Goal: Task Accomplishment & Management: Manage account settings

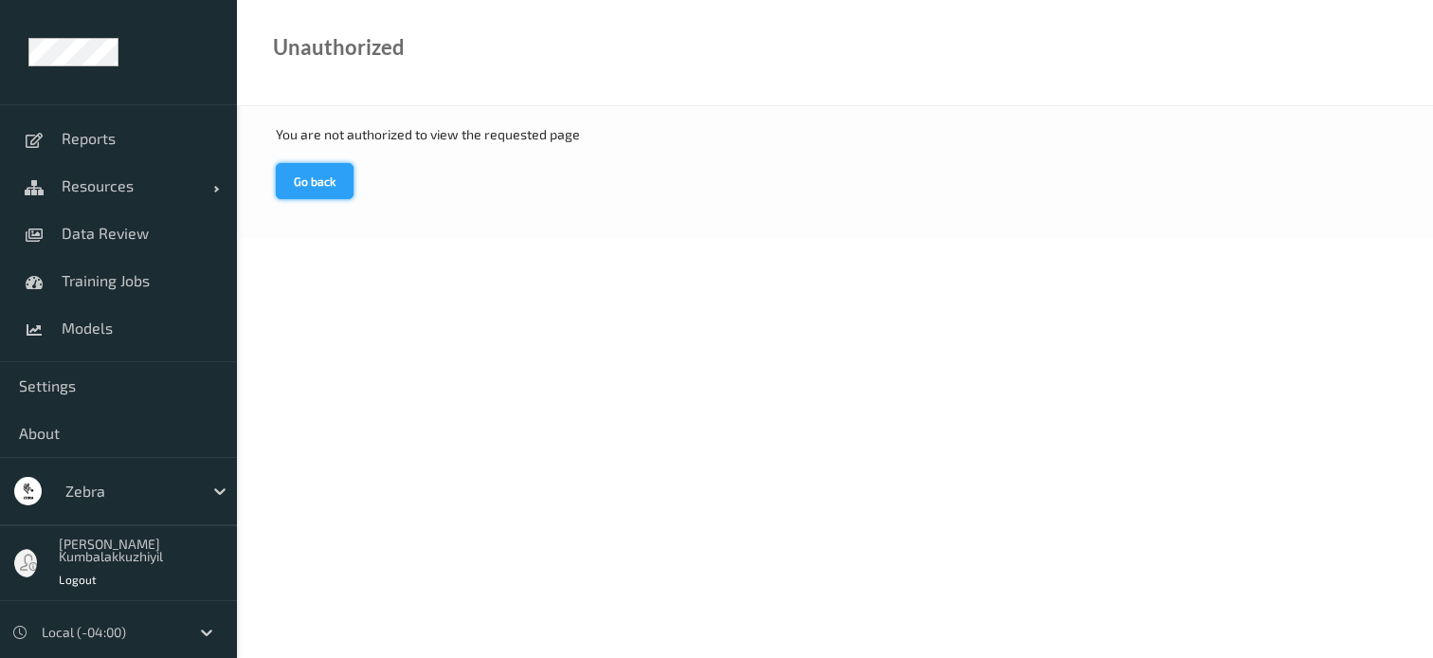
click at [319, 183] on button "Go back" at bounding box center [315, 181] width 78 height 36
click at [109, 189] on span "Resources" at bounding box center [138, 185] width 152 height 19
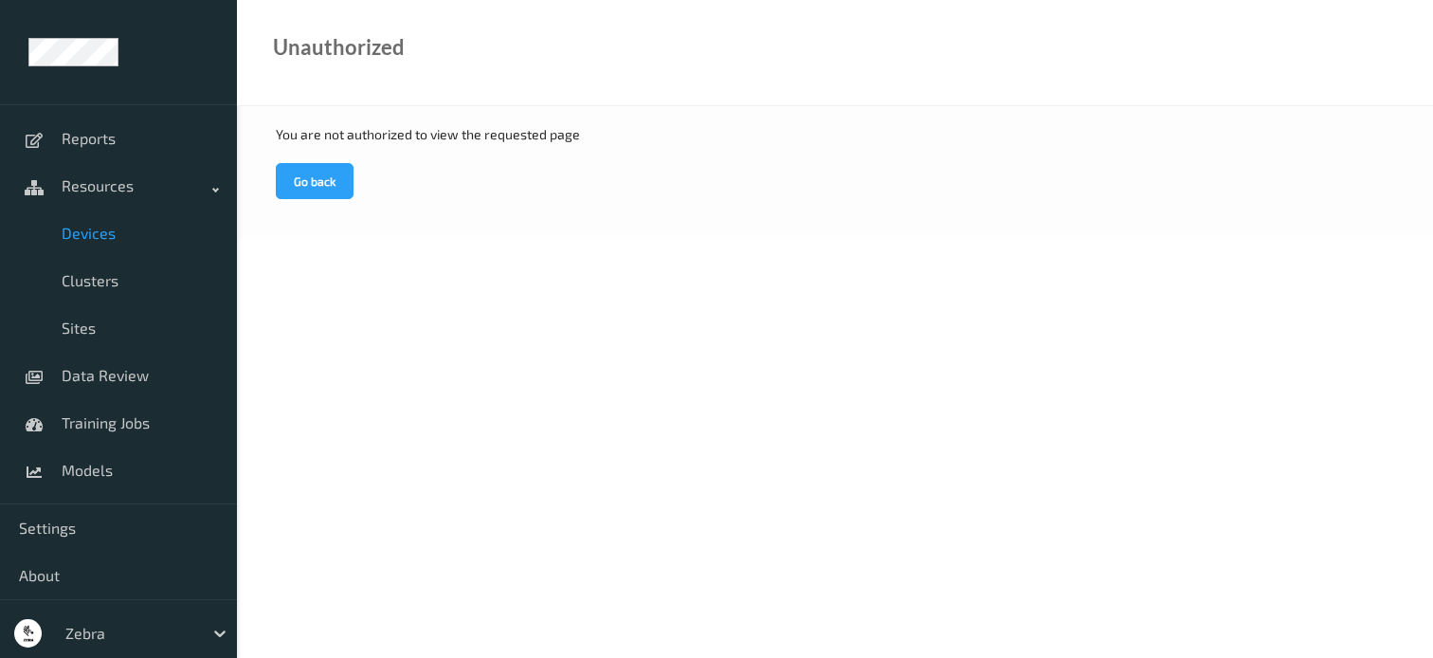
click at [99, 233] on span "Devices" at bounding box center [140, 233] width 156 height 19
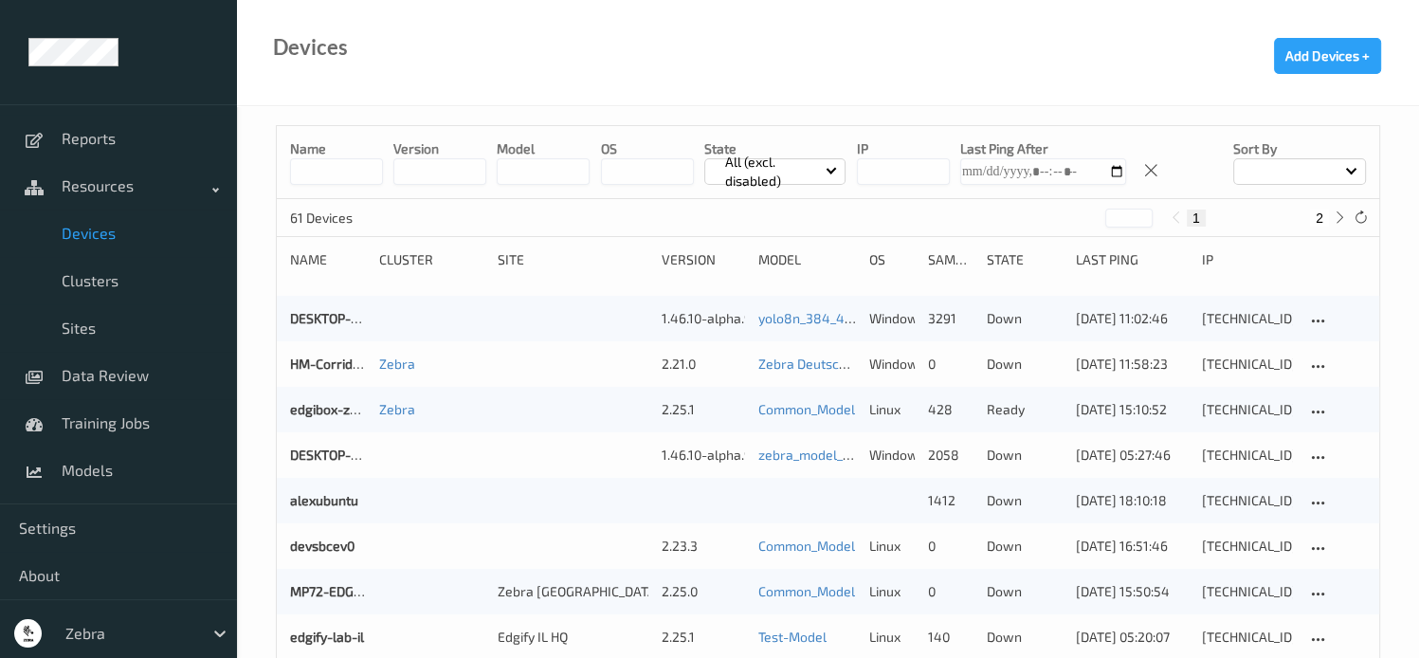
click at [347, 175] on input at bounding box center [336, 171] width 93 height 27
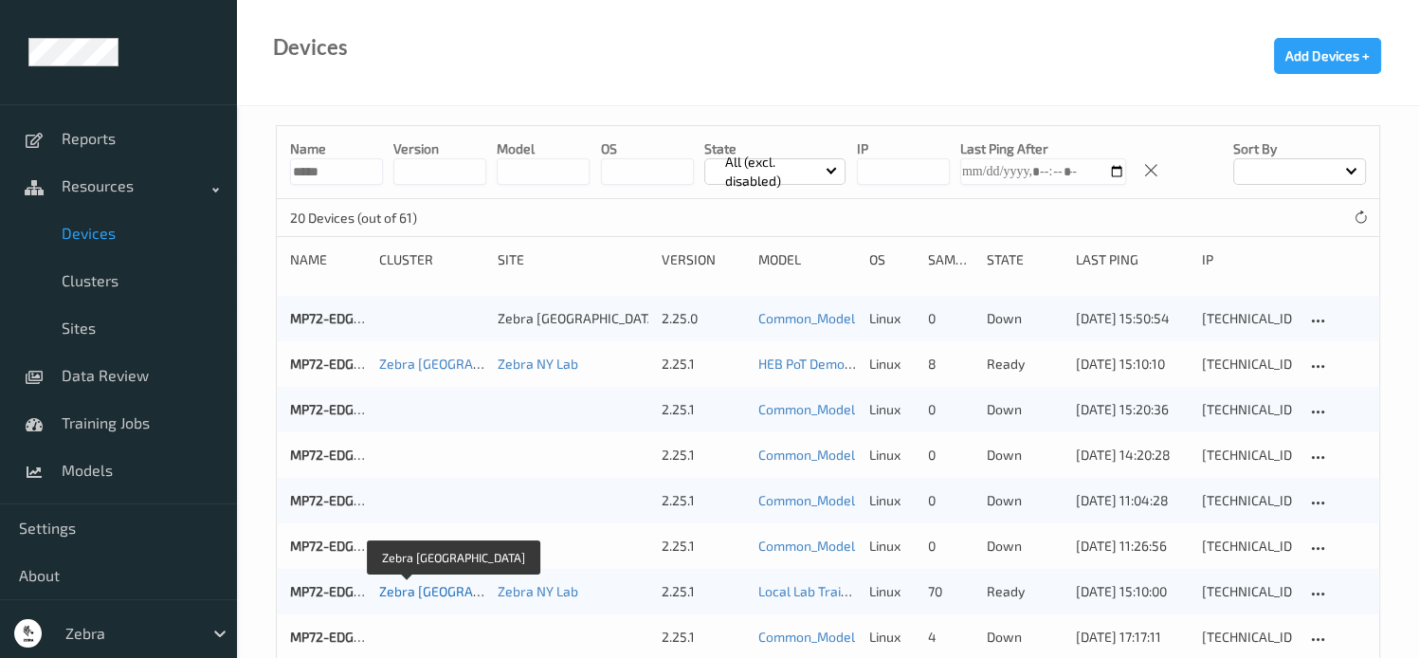
type input "*****"
click at [402, 593] on link "Zebra [GEOGRAPHIC_DATA]" at bounding box center [460, 591] width 163 height 16
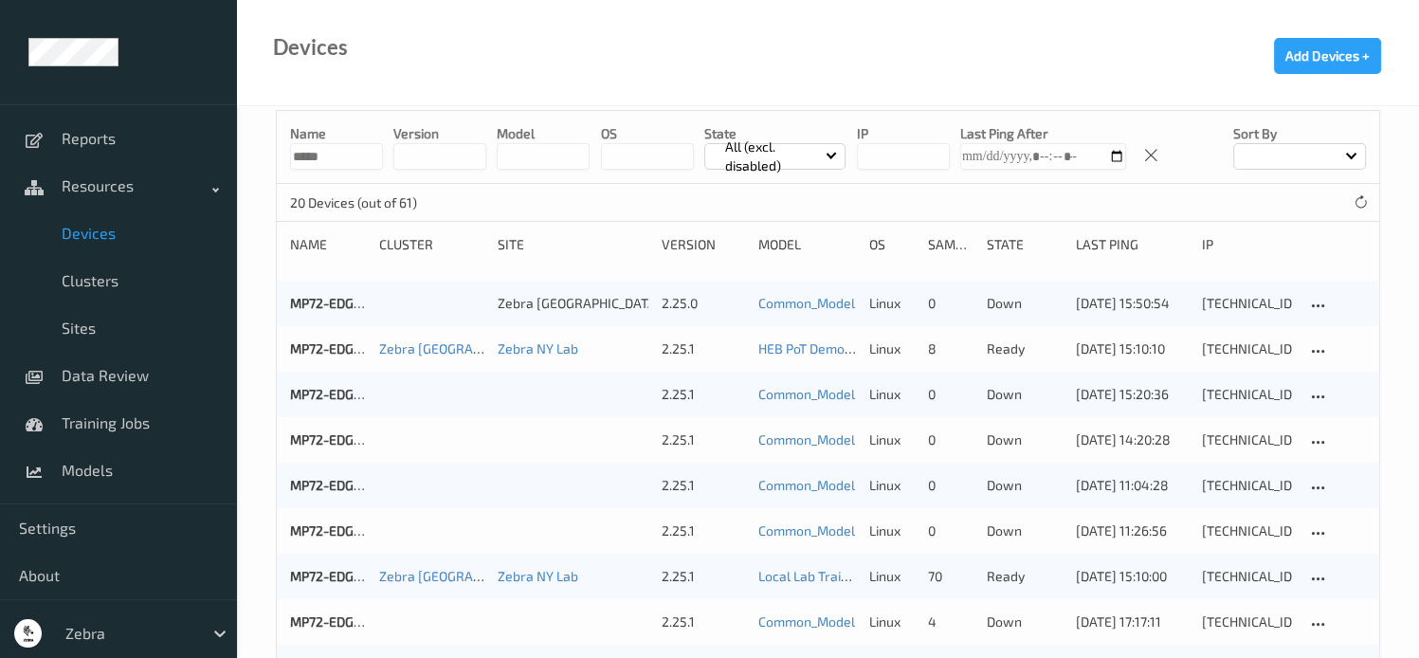
scroll to position [15, 0]
click at [351, 159] on input "*****" at bounding box center [336, 156] width 93 height 27
type input "*"
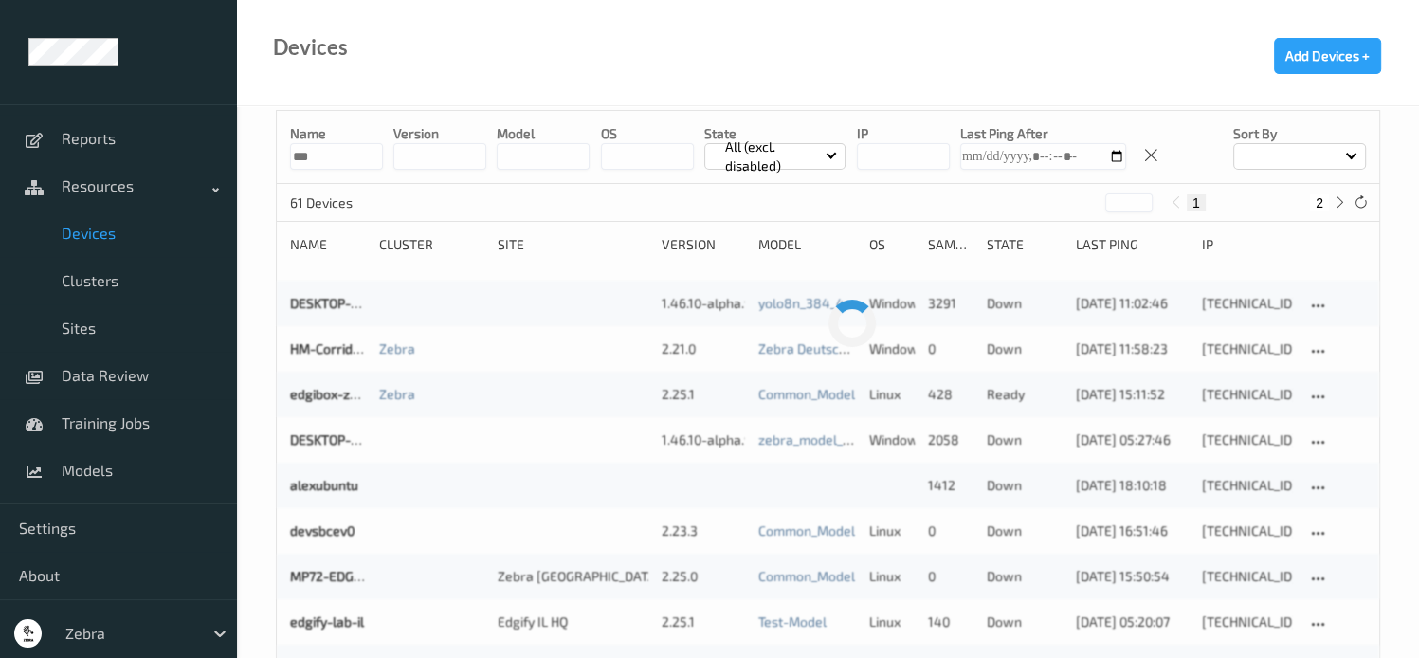
scroll to position [0, 0]
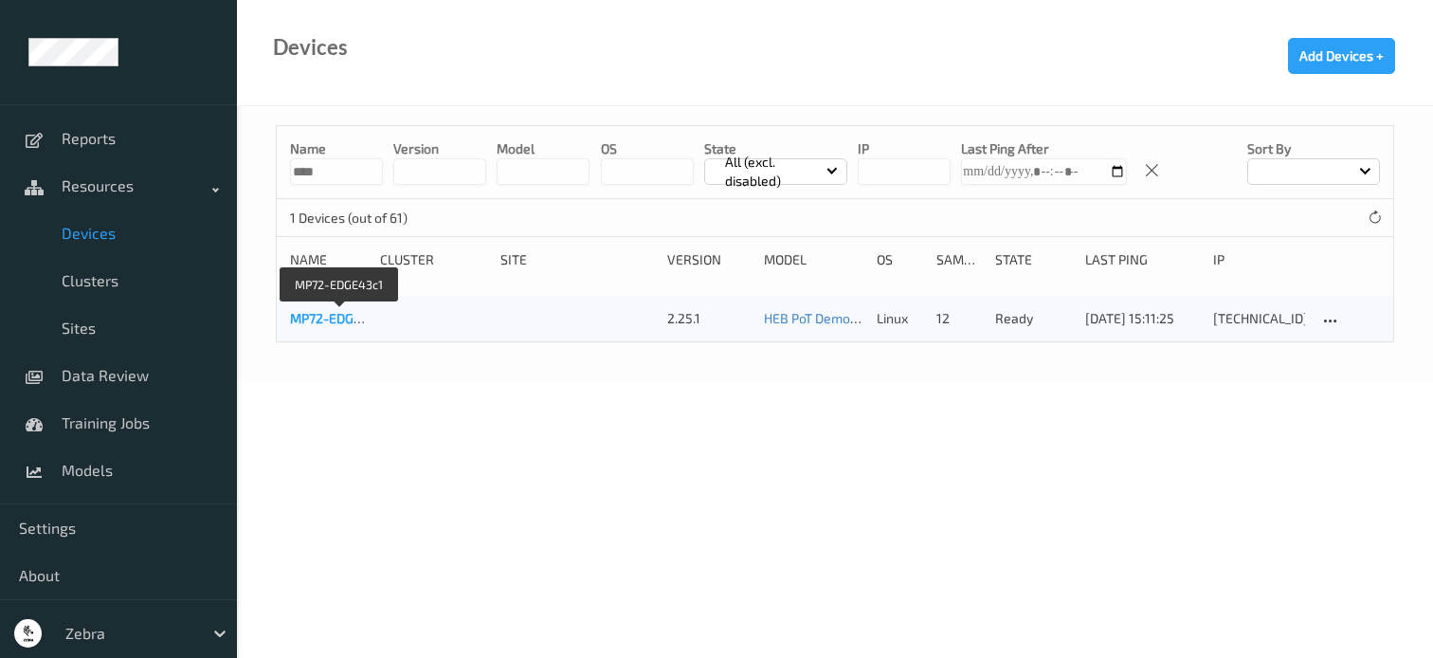
type input "****"
click at [340, 319] on link "MP72-EDGE43c1" at bounding box center [340, 318] width 100 height 16
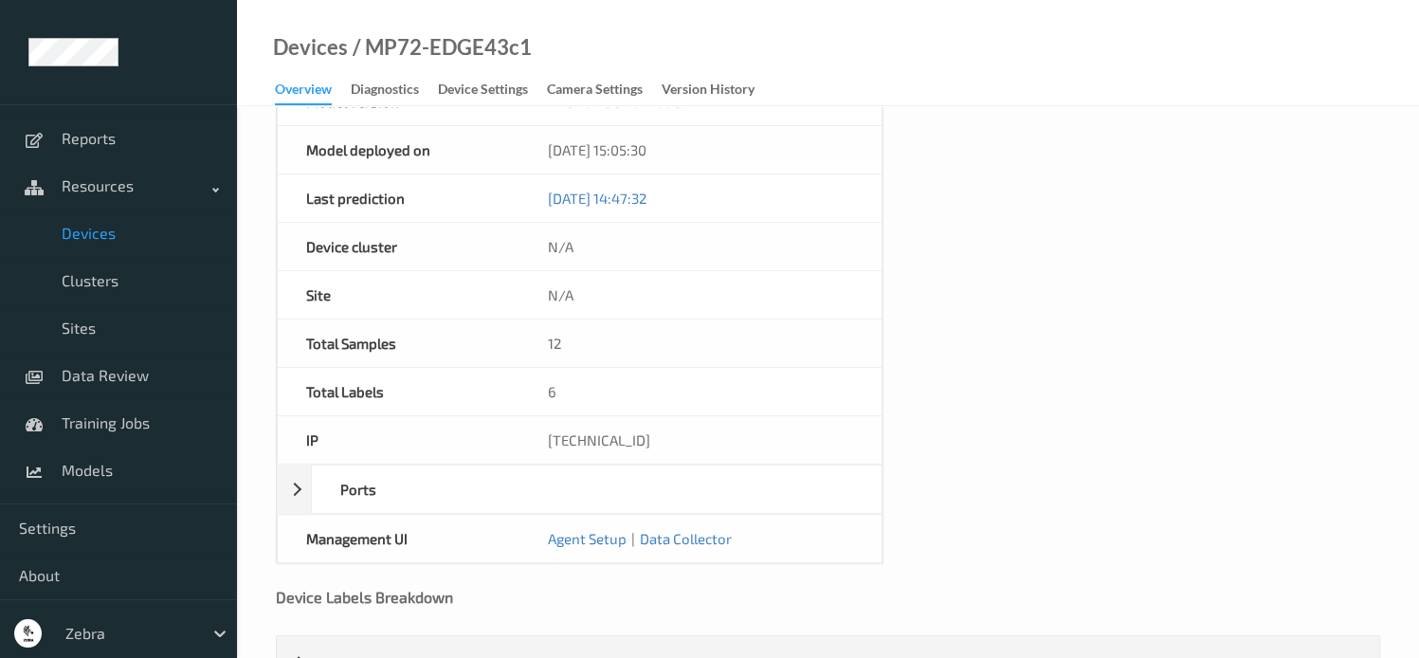
scroll to position [802, 0]
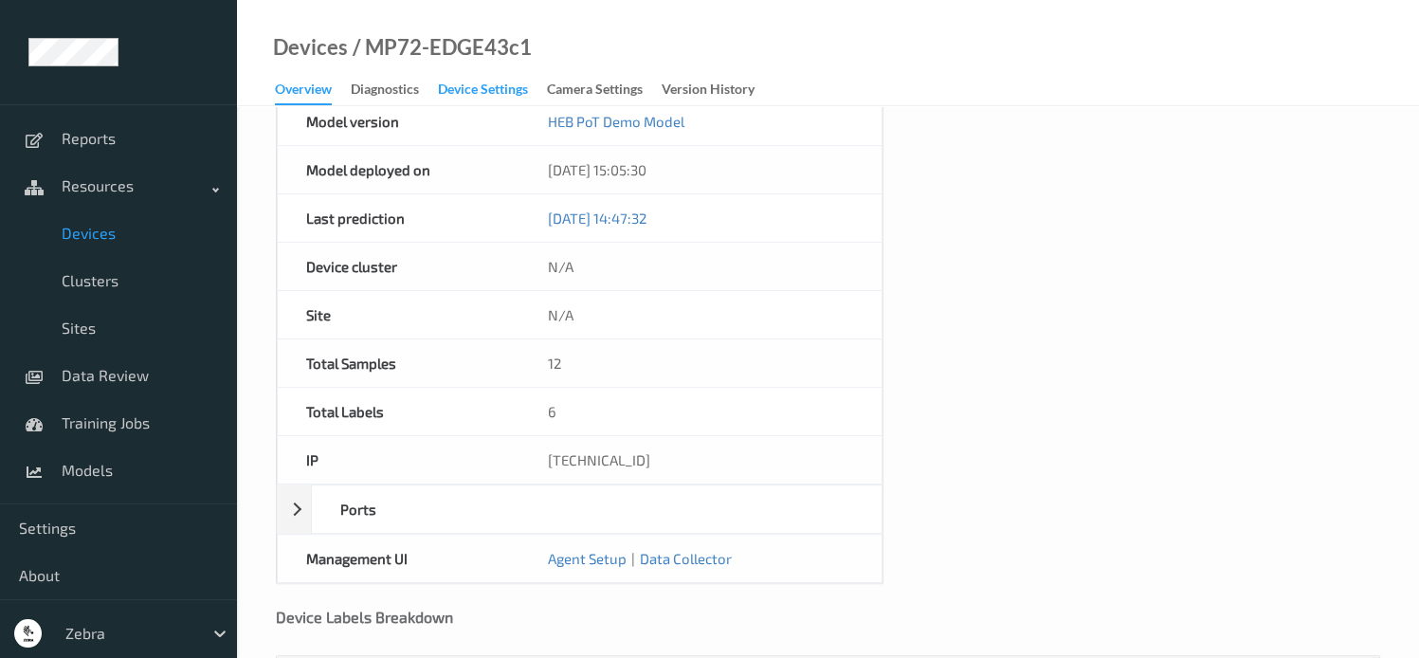
click at [474, 92] on div "Device Settings" at bounding box center [483, 92] width 90 height 24
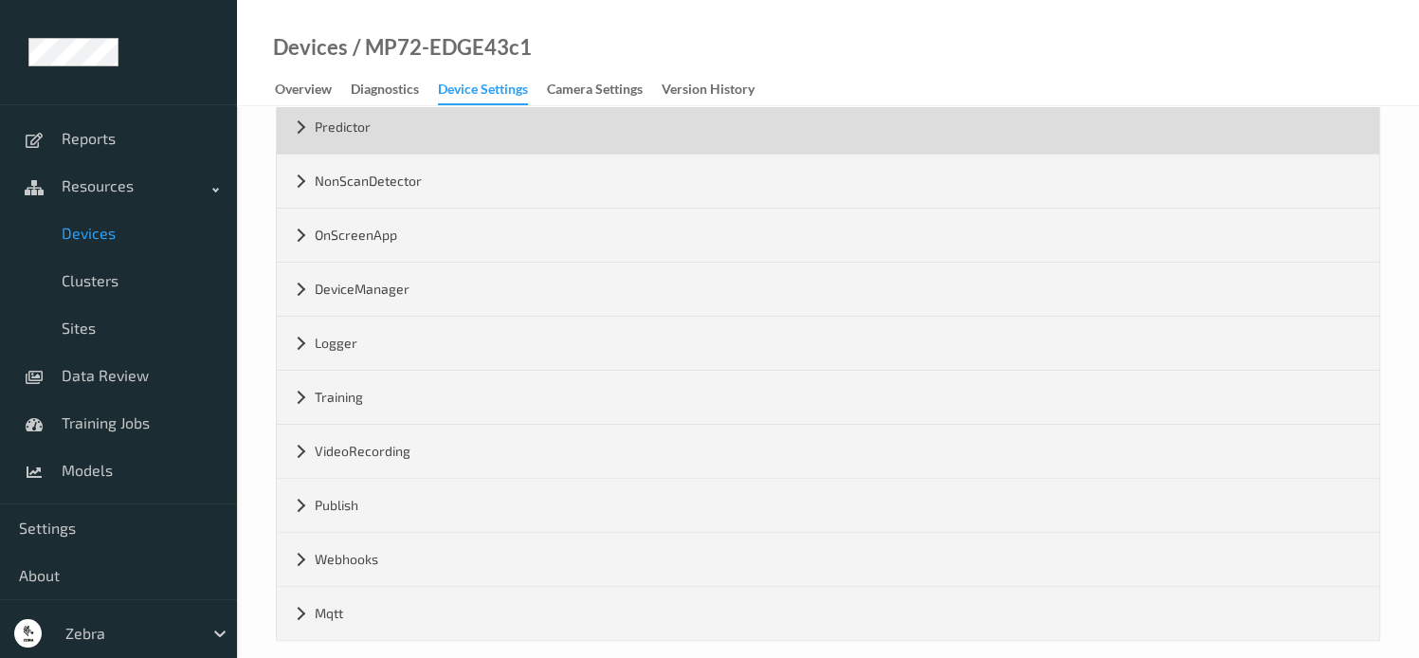
scroll to position [431, 0]
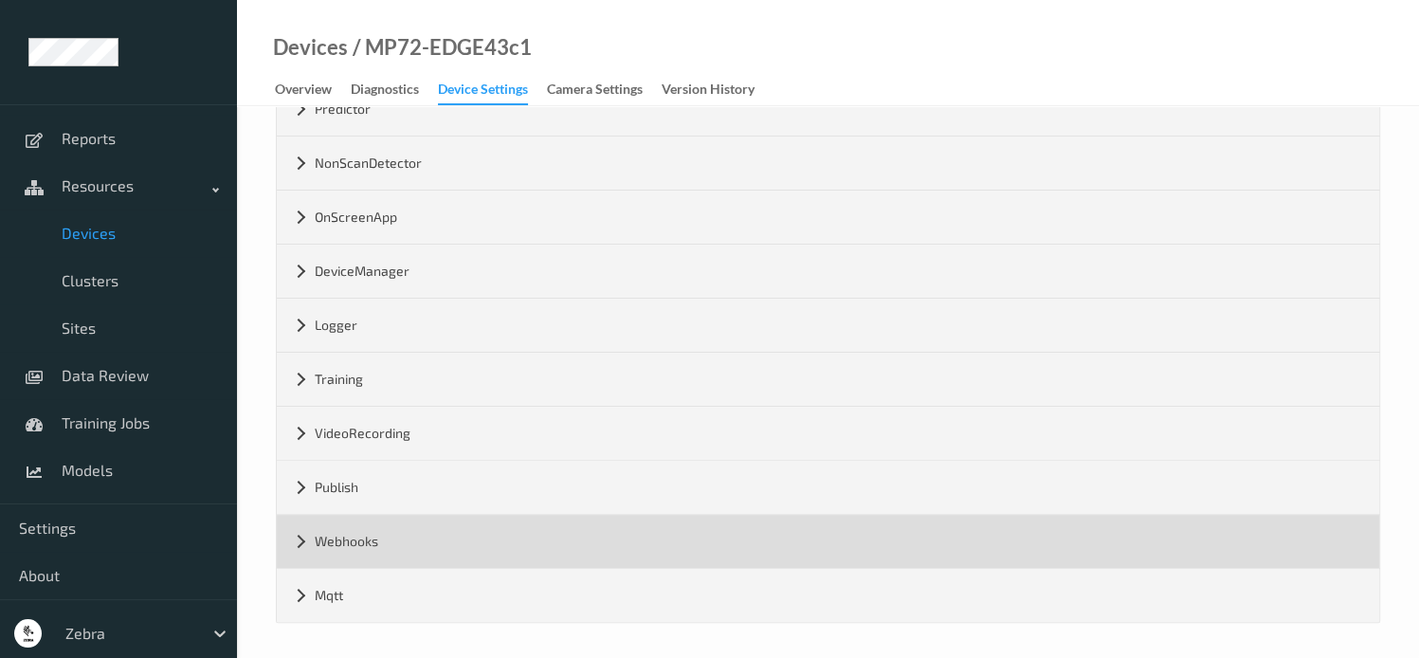
click at [301, 538] on div "Webhooks" at bounding box center [828, 541] width 1103 height 53
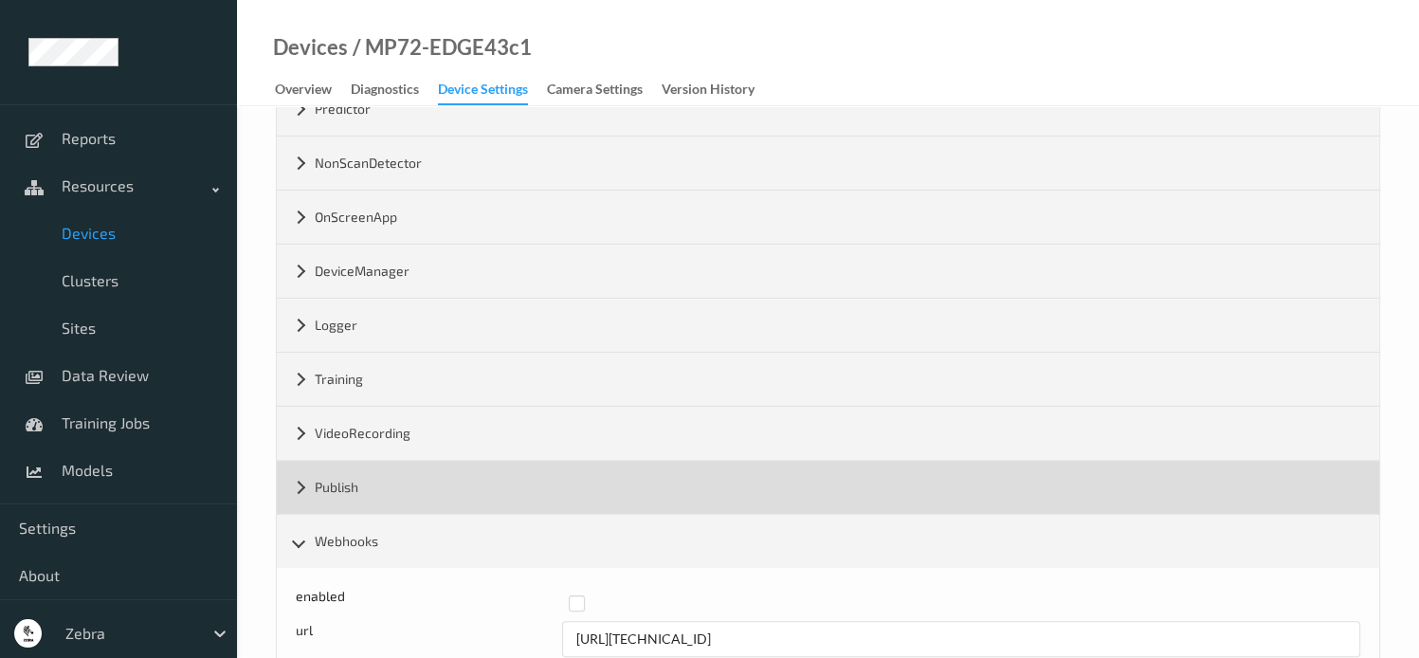
scroll to position [538, 0]
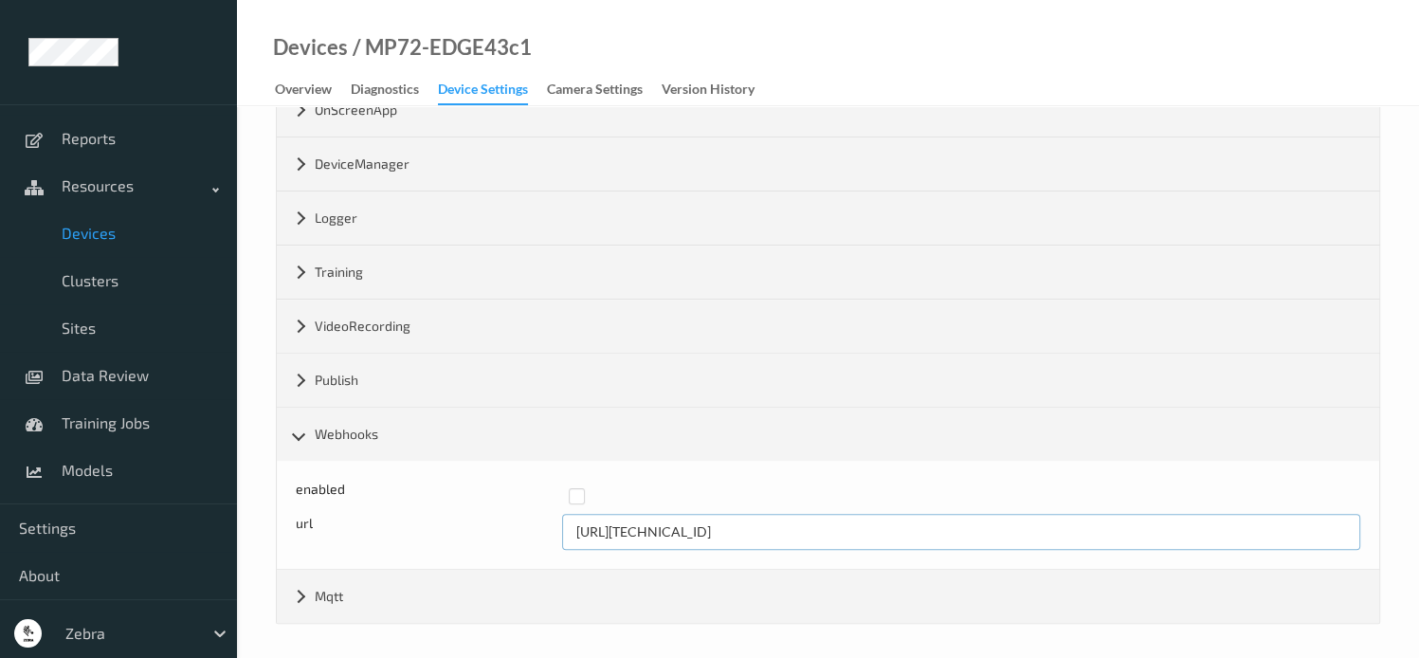
click at [694, 530] on input "[URL][TECHNICAL_ID]" at bounding box center [961, 532] width 798 height 36
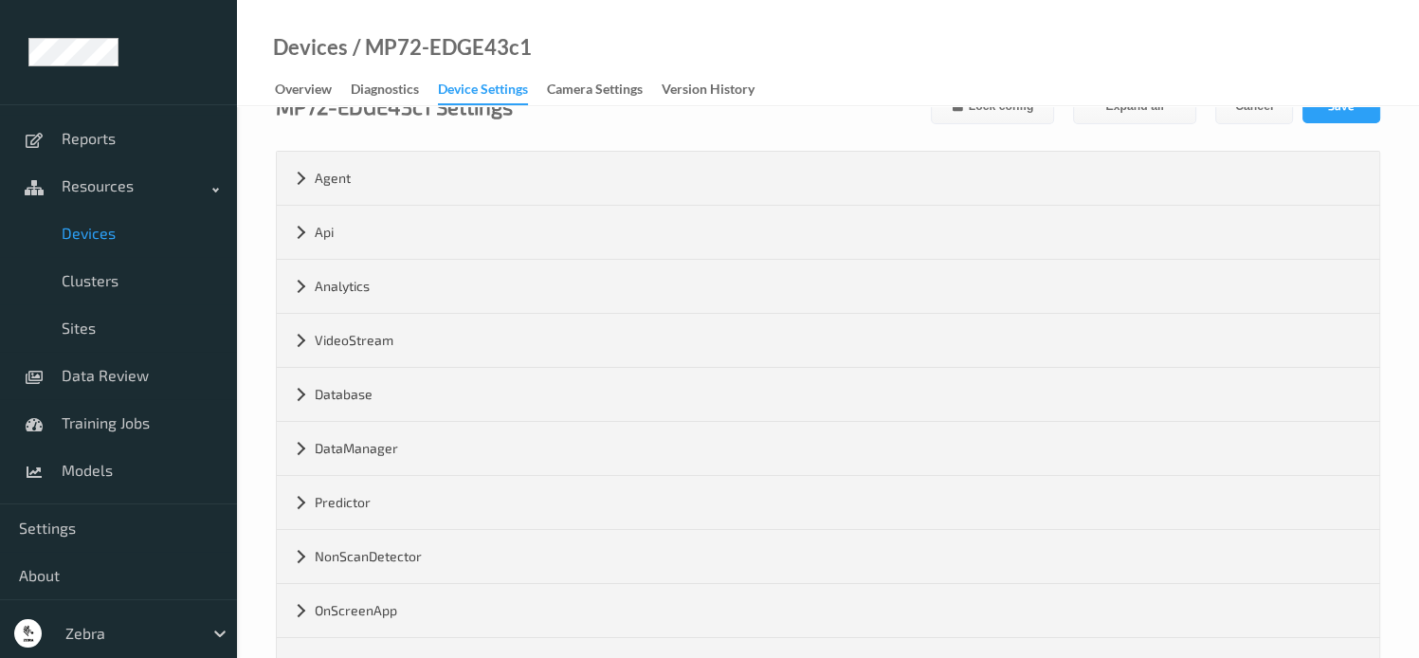
scroll to position [0, 0]
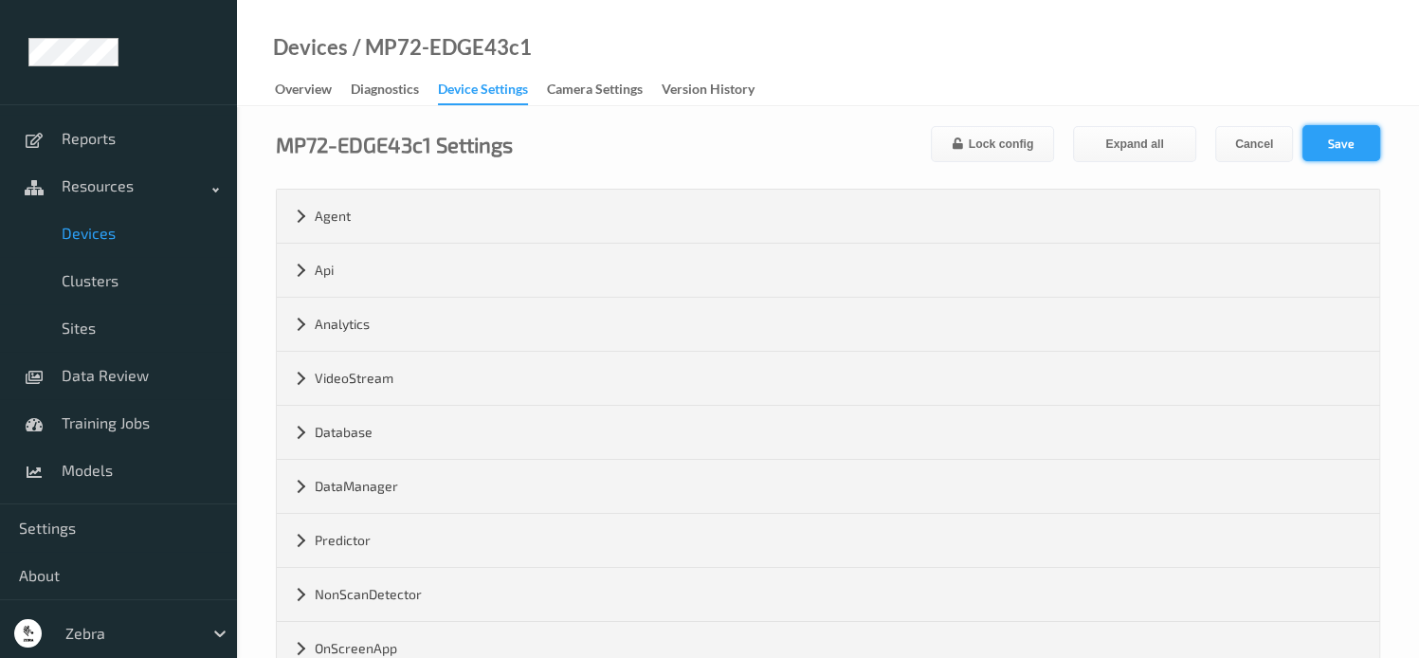
type input "[URL][TECHNICAL_ID]"
click at [1339, 137] on button "Save" at bounding box center [1342, 143] width 78 height 36
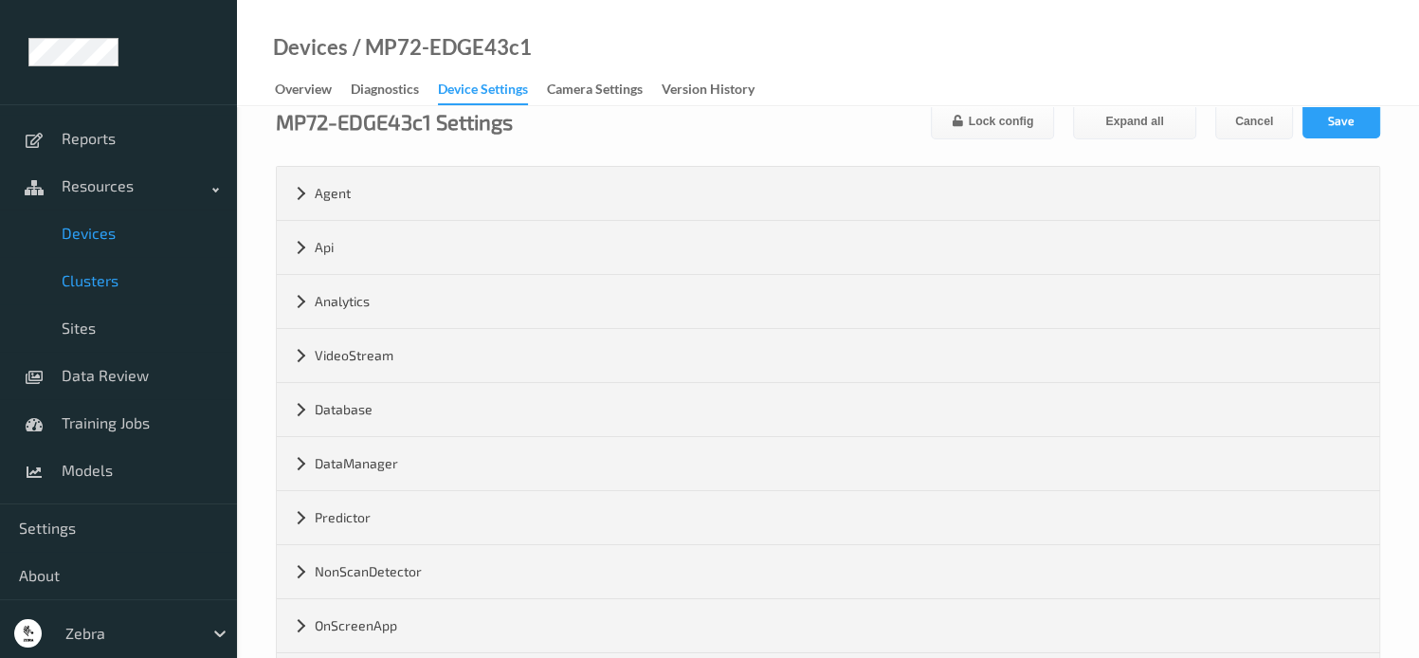
scroll to position [22, 0]
click at [302, 87] on div "Overview" at bounding box center [303, 92] width 57 height 24
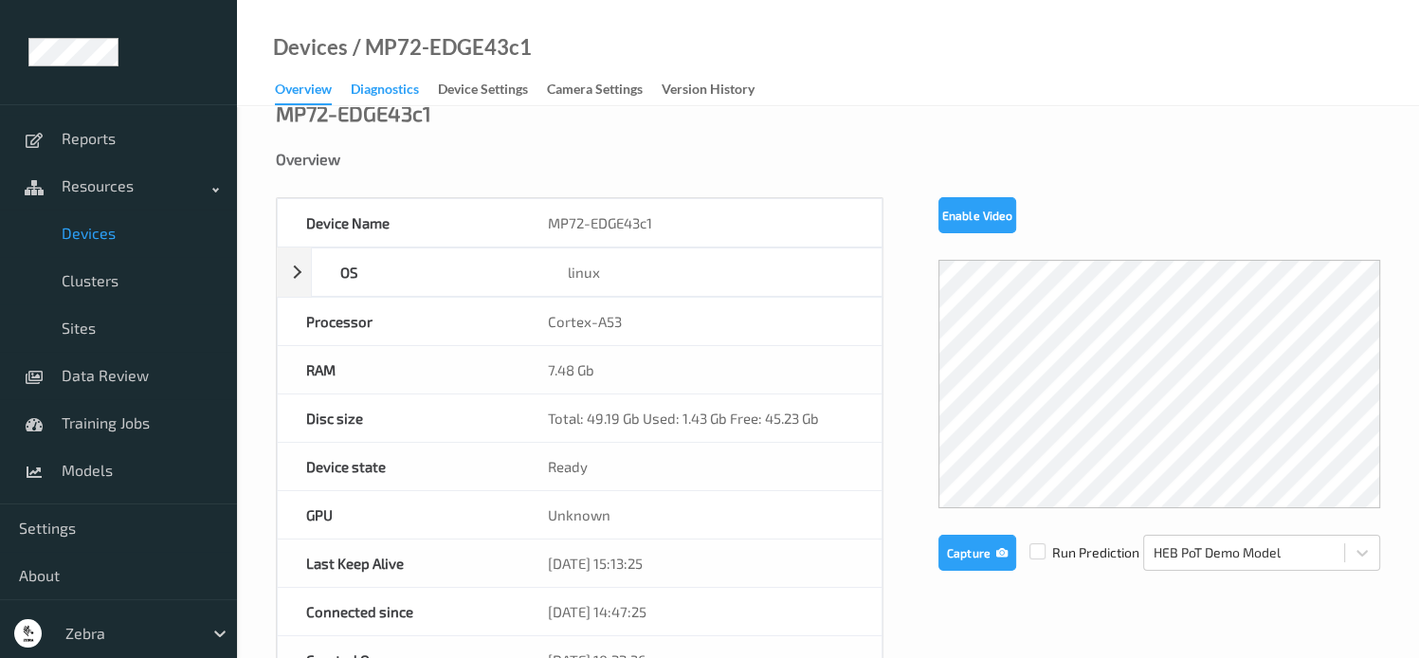
click at [400, 88] on div "Diagnostics" at bounding box center [385, 92] width 68 height 24
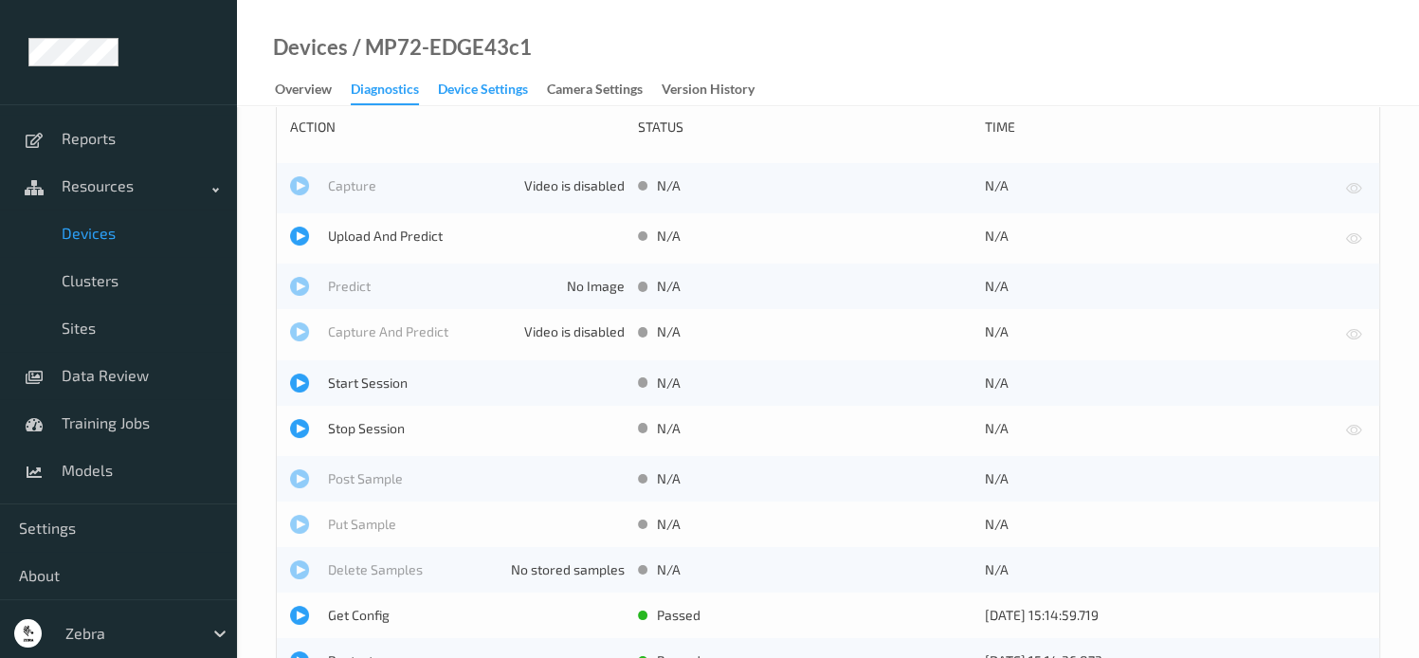
click at [488, 87] on div "Device Settings" at bounding box center [483, 92] width 90 height 24
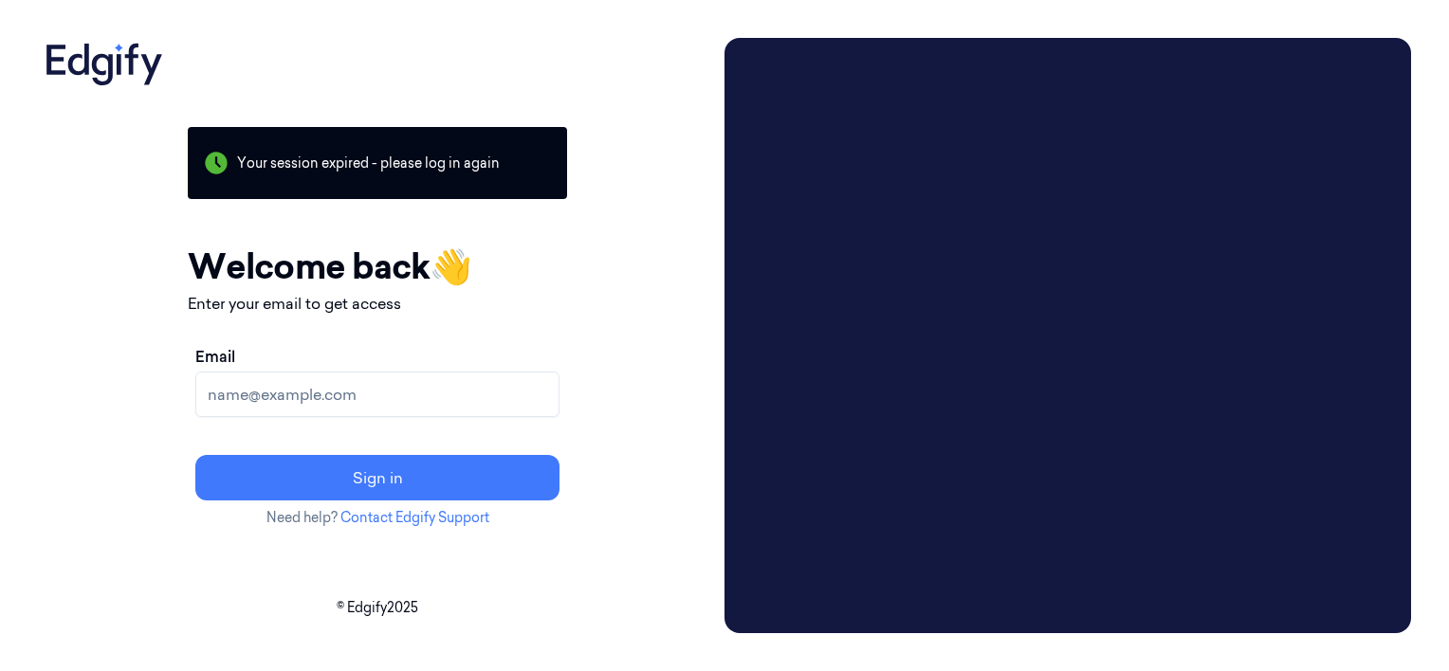
click at [422, 396] on input "Email" at bounding box center [377, 395] width 364 height 46
type input "mehaboob@zebra.com"
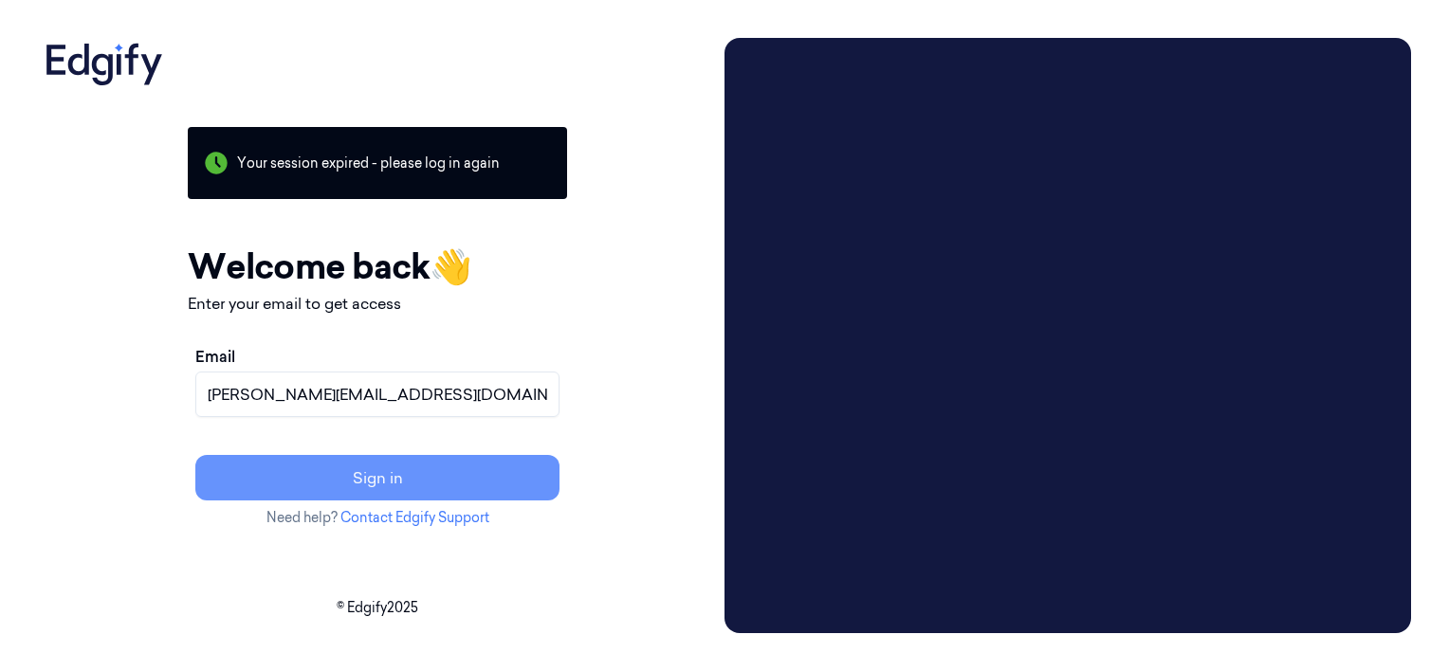
click at [456, 474] on button "Sign in" at bounding box center [377, 478] width 364 height 46
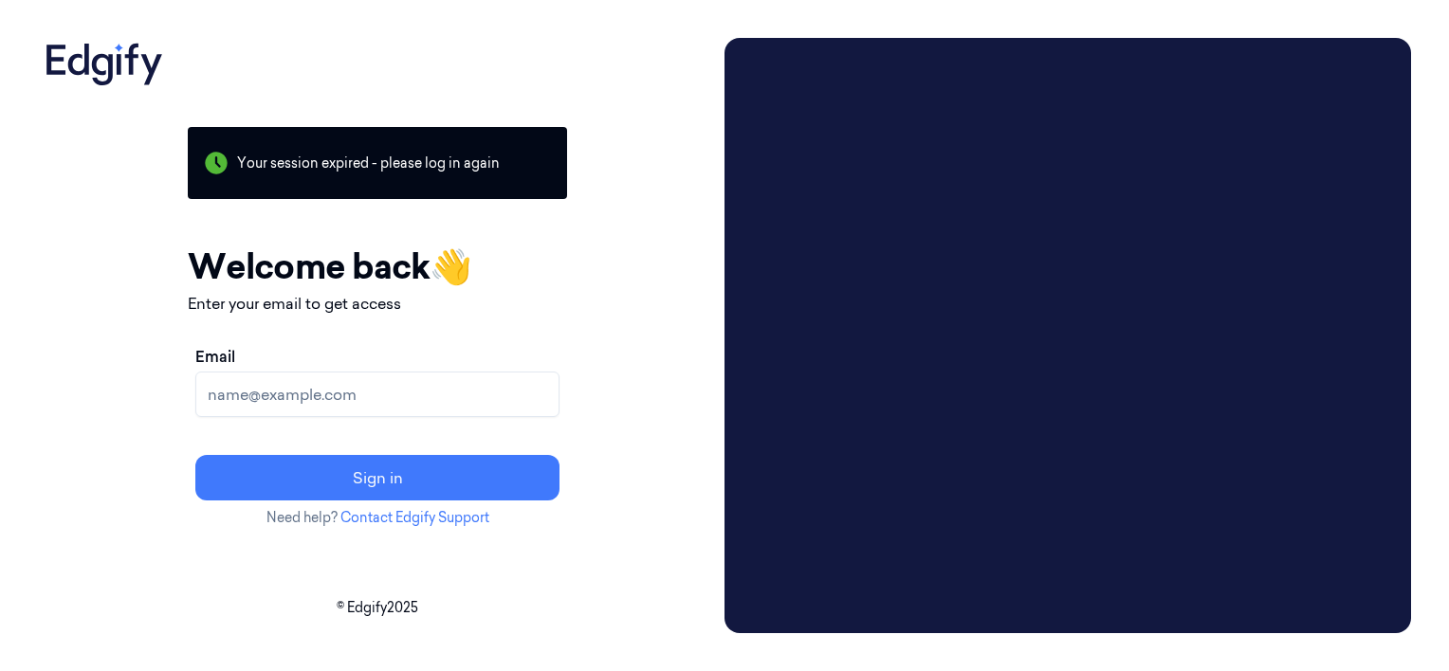
click at [429, 401] on input "Email" at bounding box center [377, 395] width 364 height 46
type input "[PERSON_NAME][EMAIL_ADDRESS][DOMAIN_NAME]"
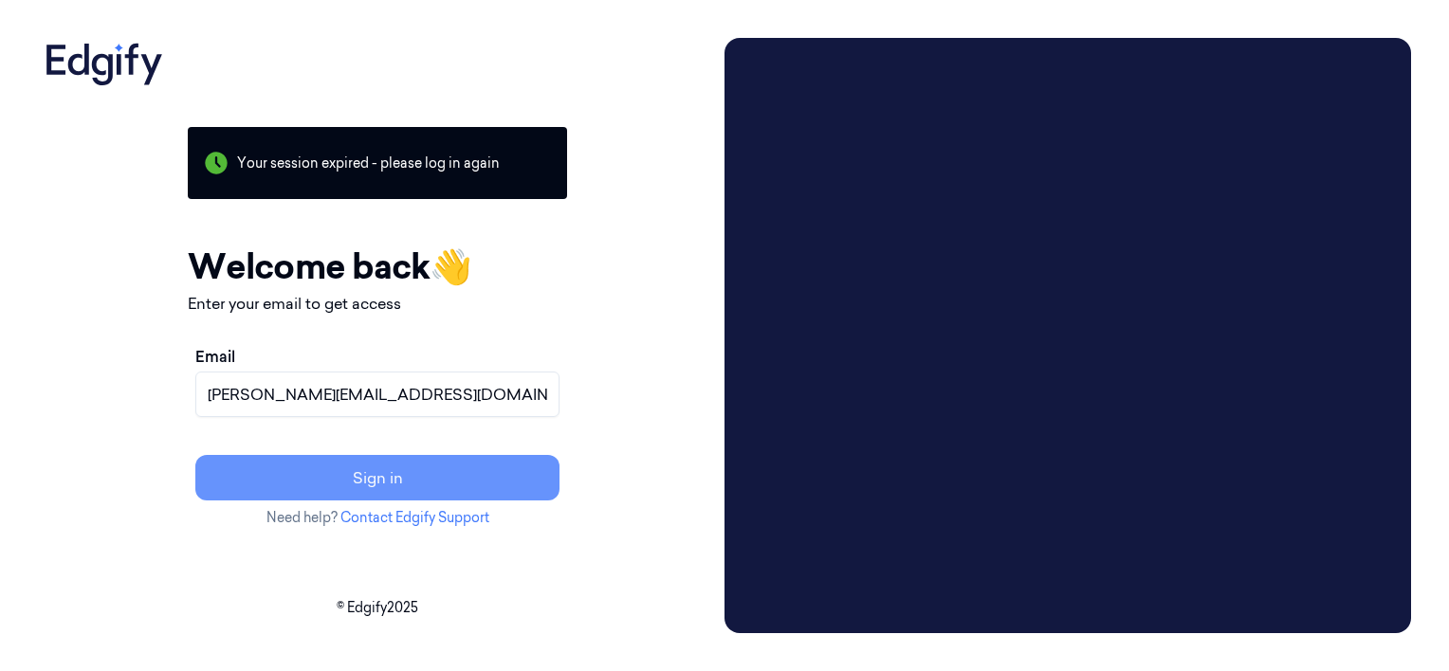
click at [443, 472] on button "Sign in" at bounding box center [377, 478] width 364 height 46
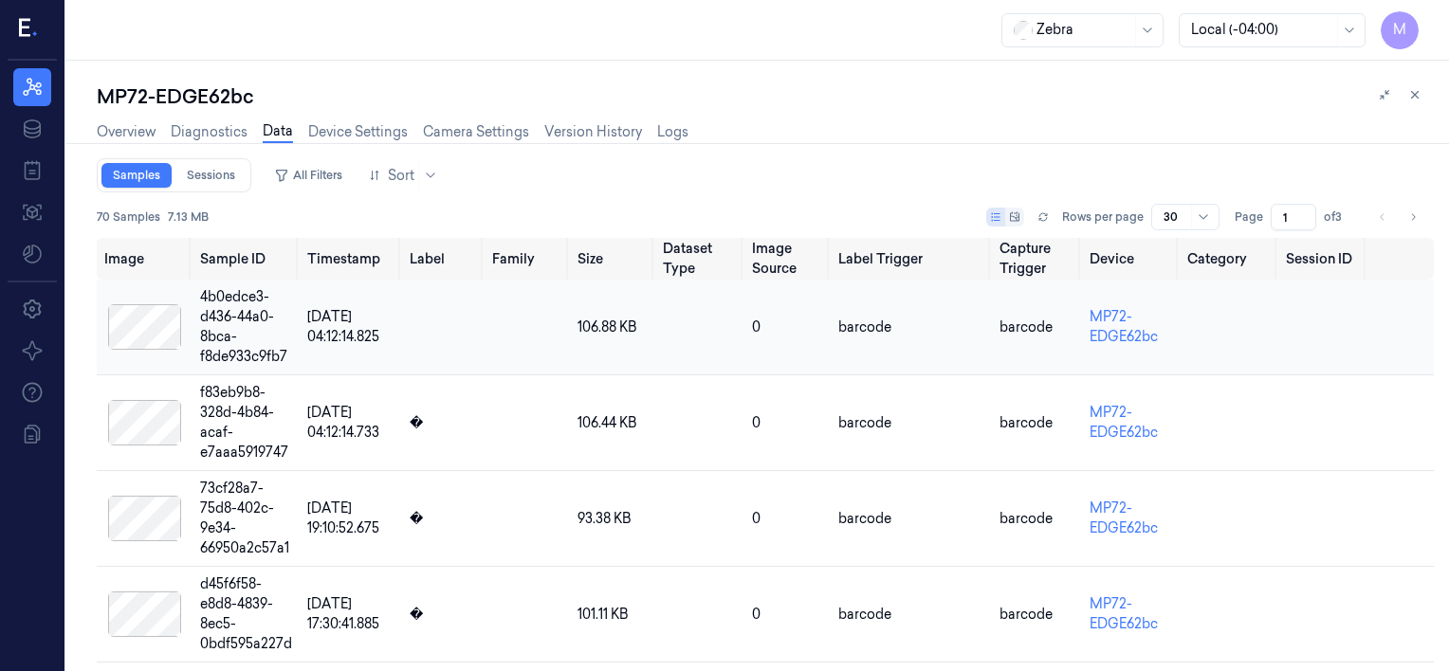
click at [167, 326] on div at bounding box center [144, 327] width 81 height 46
click at [134, 330] on div at bounding box center [144, 327] width 81 height 46
click at [149, 320] on div at bounding box center [144, 327] width 81 height 46
click at [1124, 336] on link "MP72-EDGE62bc" at bounding box center [1123, 326] width 68 height 37
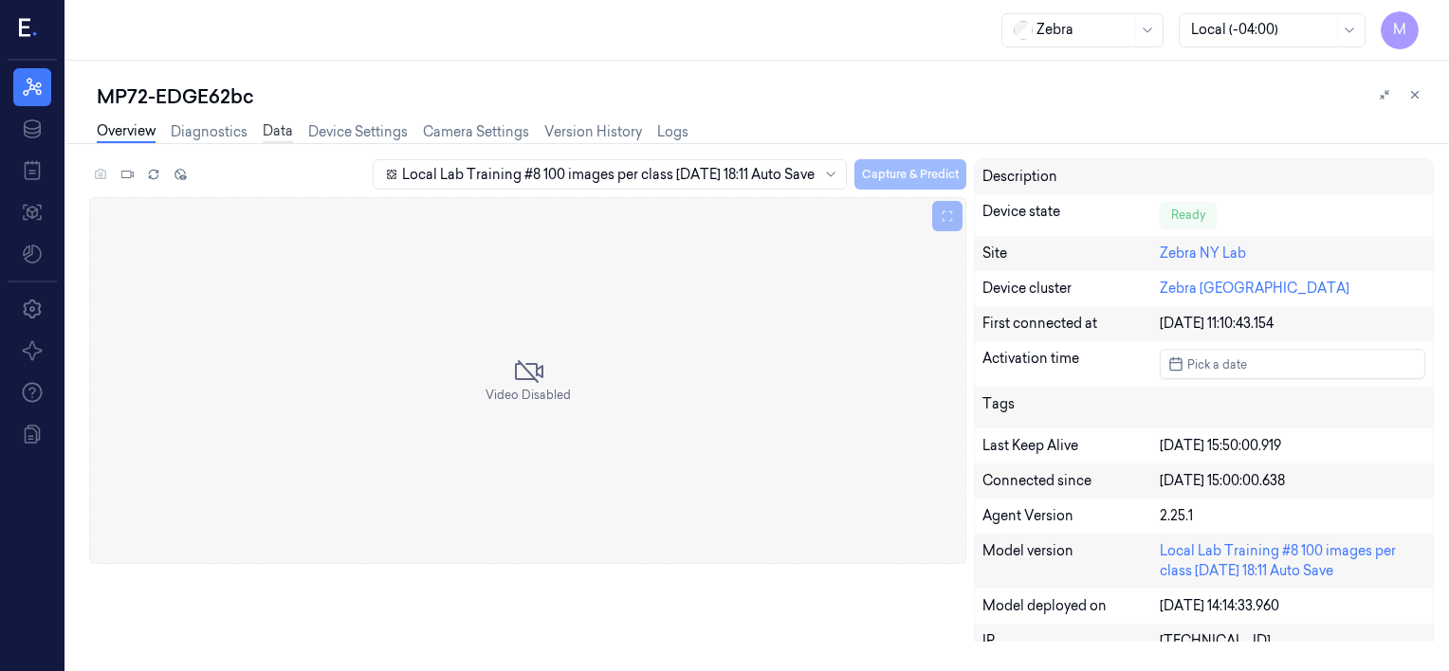
click at [280, 133] on link "Data" at bounding box center [278, 132] width 30 height 22
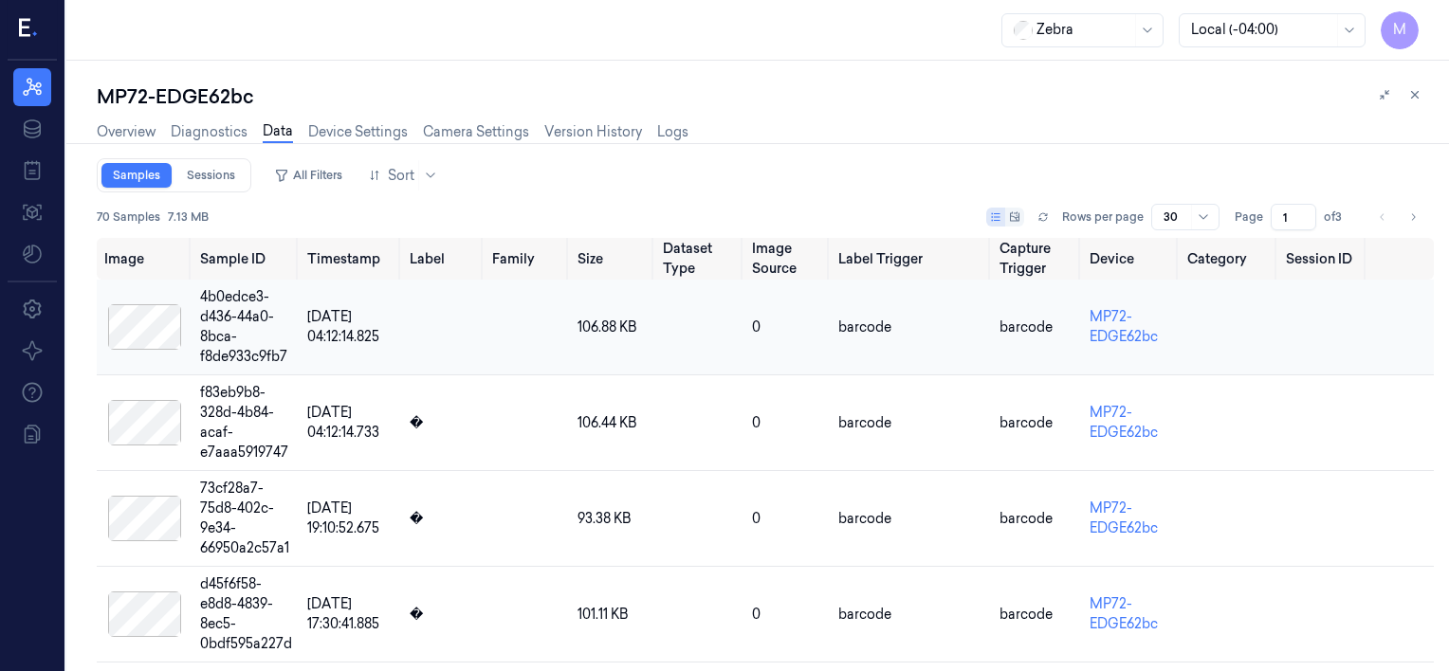
click at [167, 315] on div at bounding box center [144, 327] width 81 height 46
click at [148, 415] on div at bounding box center [144, 423] width 81 height 46
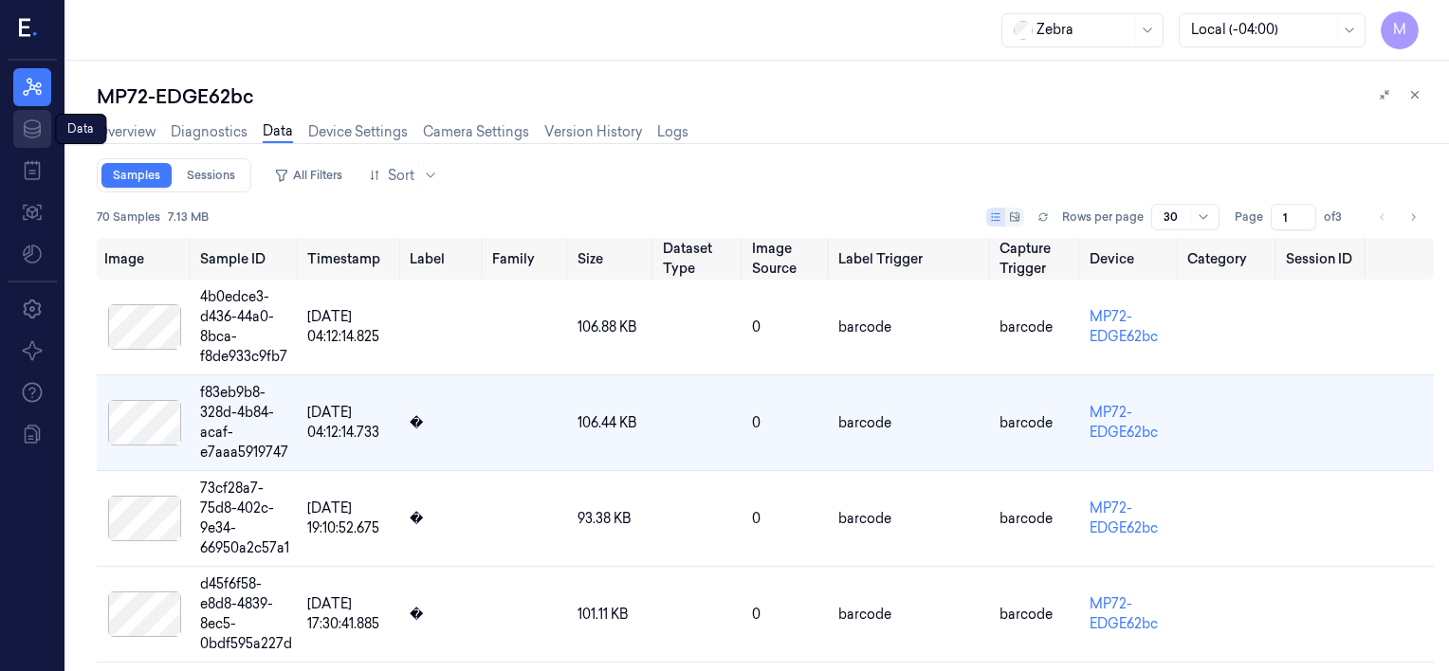
click at [30, 128] on icon at bounding box center [32, 128] width 17 height 19
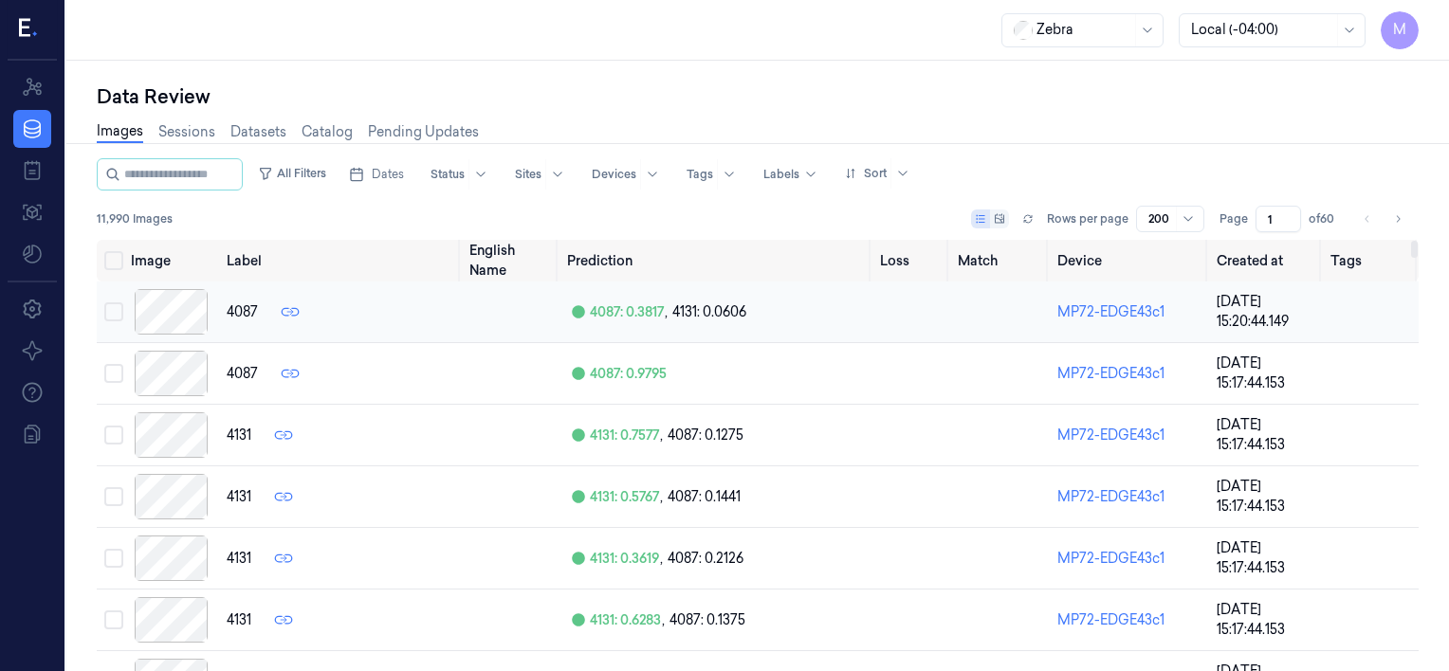
click at [159, 318] on div at bounding box center [171, 312] width 81 height 46
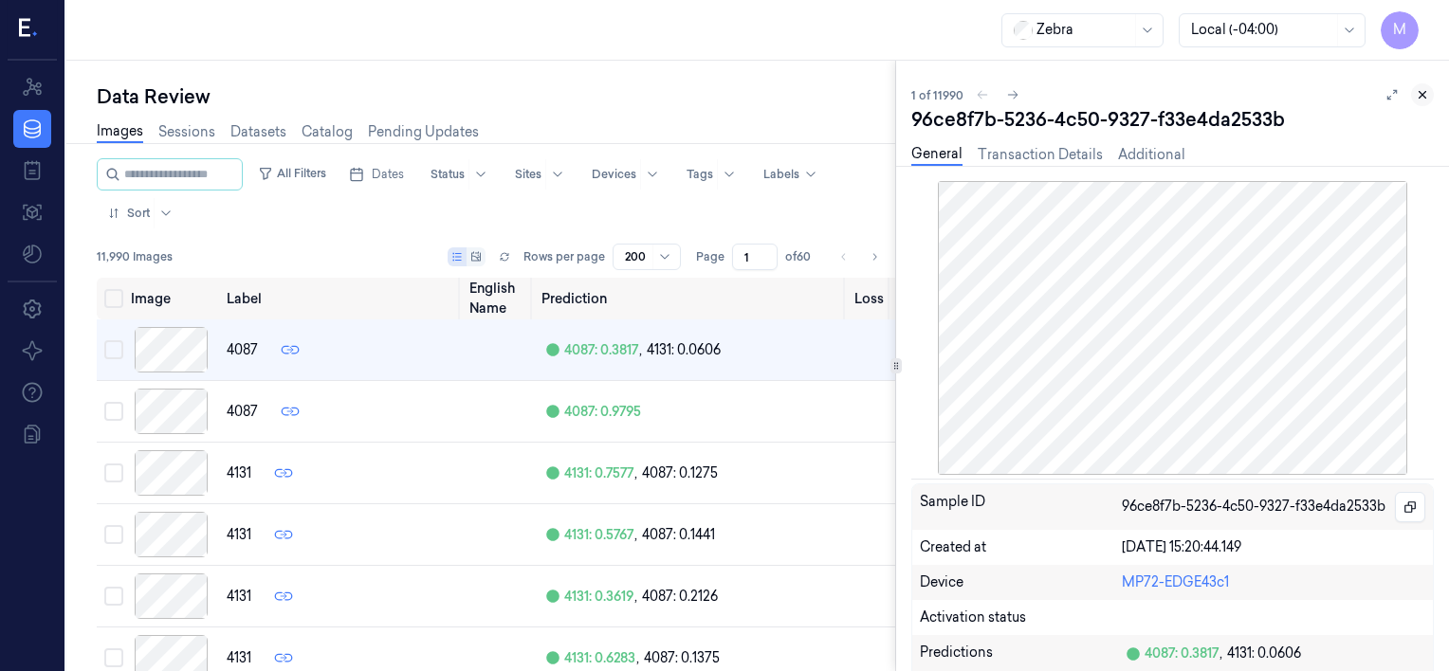
click at [1422, 91] on icon at bounding box center [1421, 94] width 13 height 13
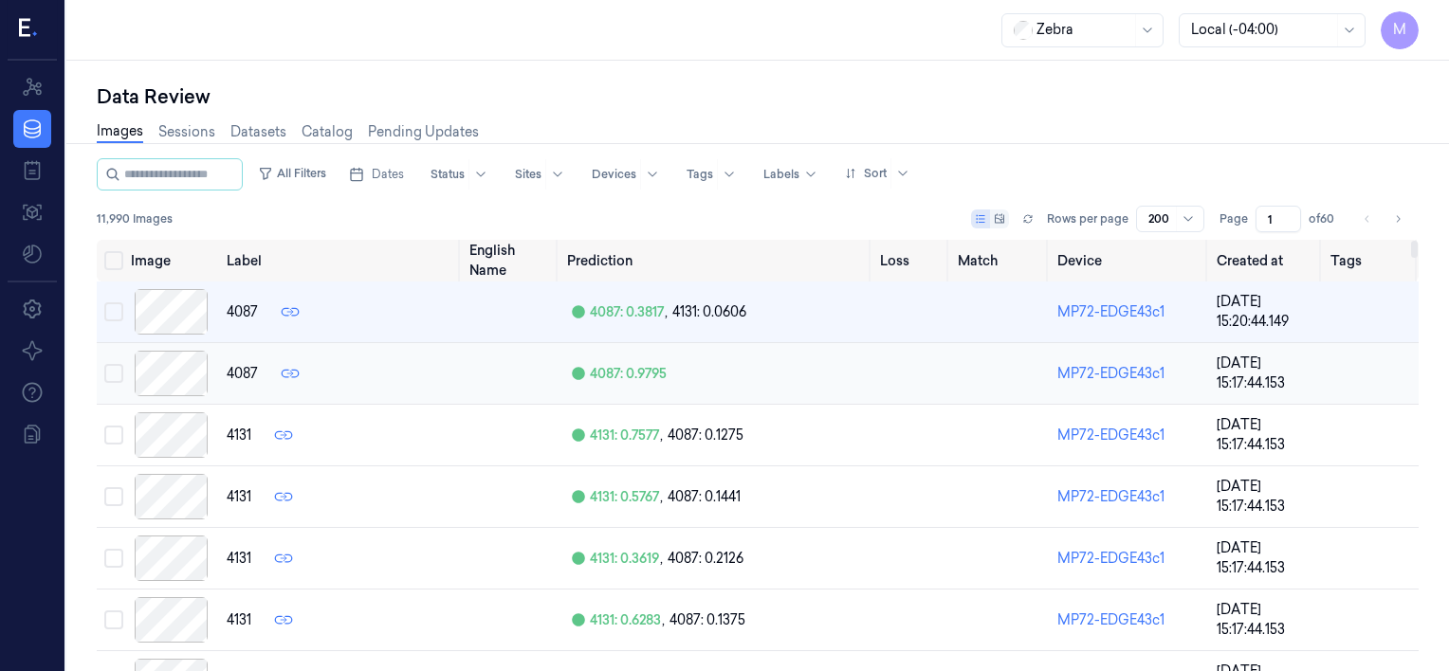
click at [178, 364] on div at bounding box center [171, 374] width 81 height 46
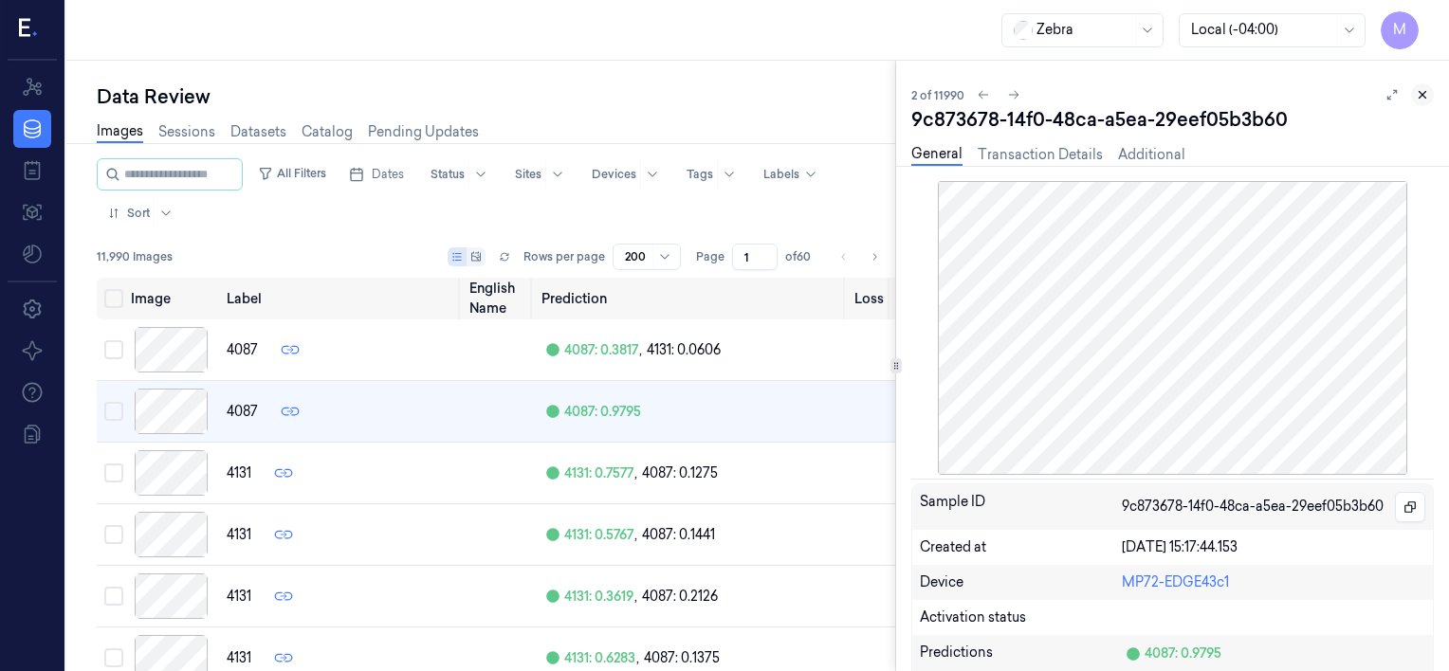
click at [1422, 95] on icon at bounding box center [1422, 95] width 7 height 7
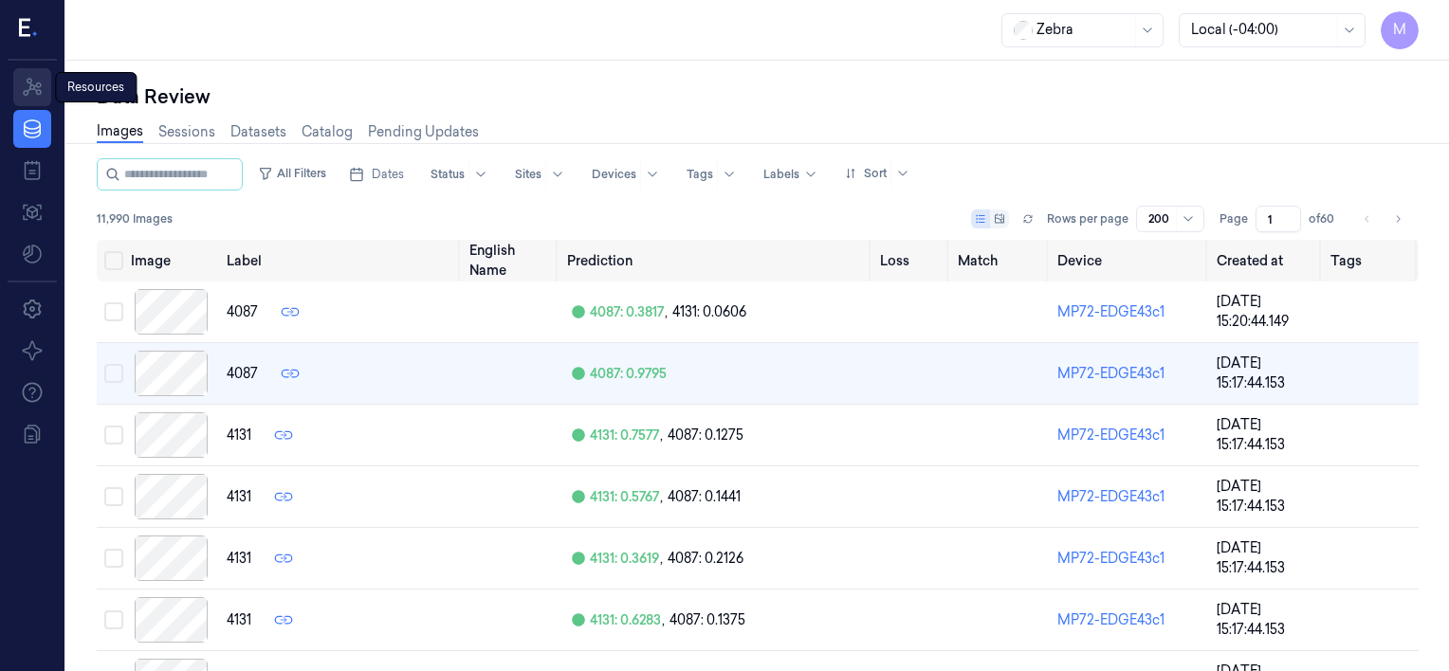
click at [29, 91] on icon at bounding box center [32, 87] width 23 height 23
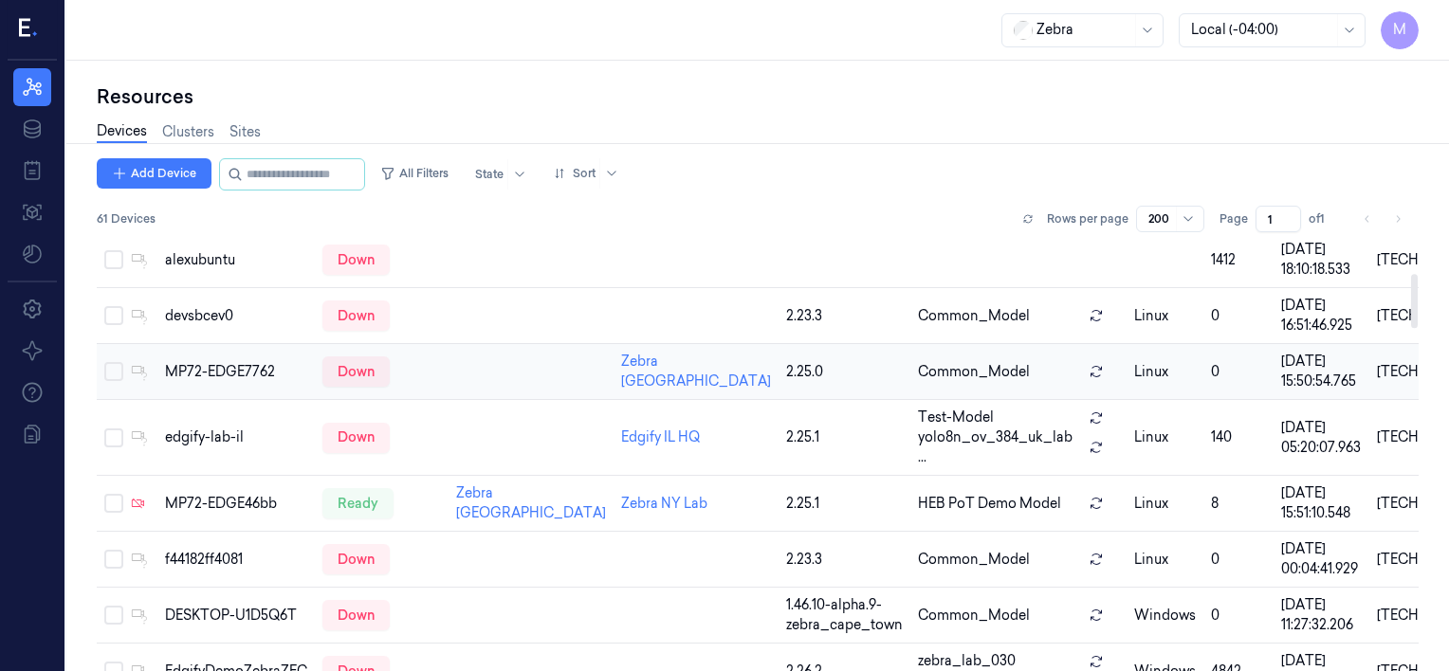
scroll to position [271, 0]
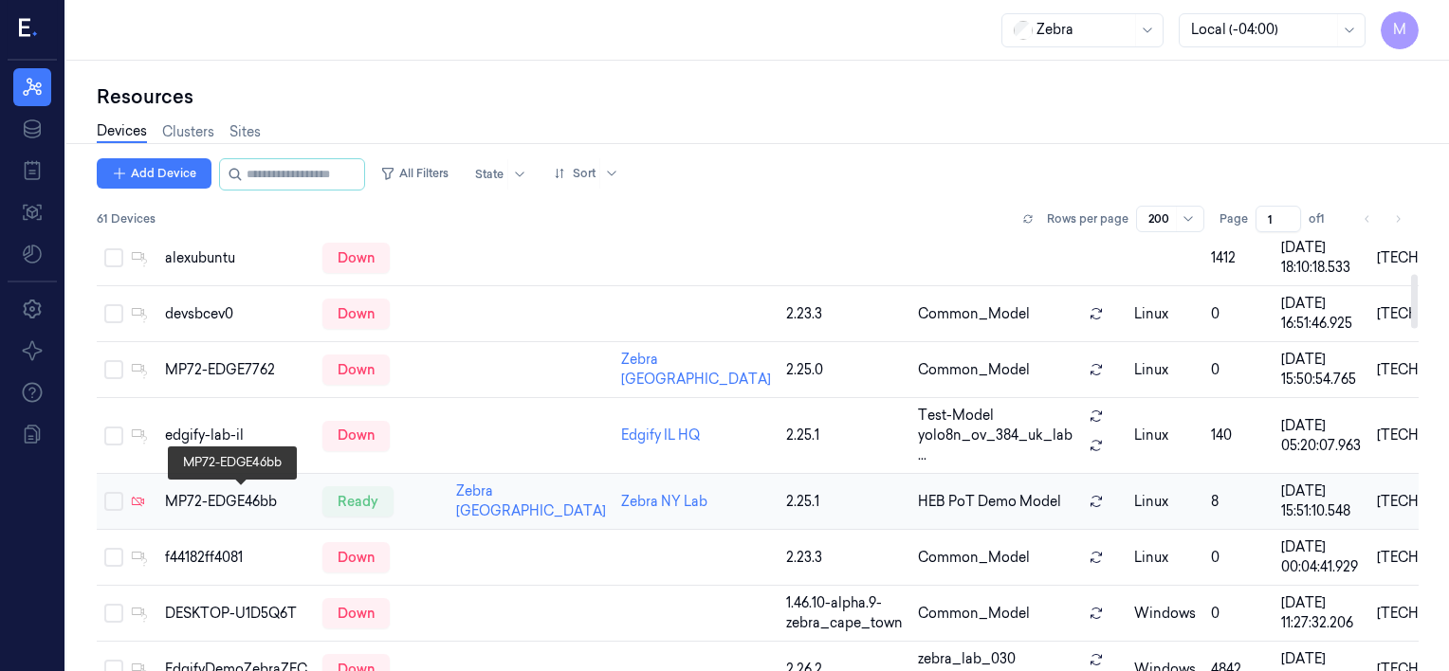
click at [250, 498] on div "MP72-EDGE46bb" at bounding box center [236, 502] width 142 height 20
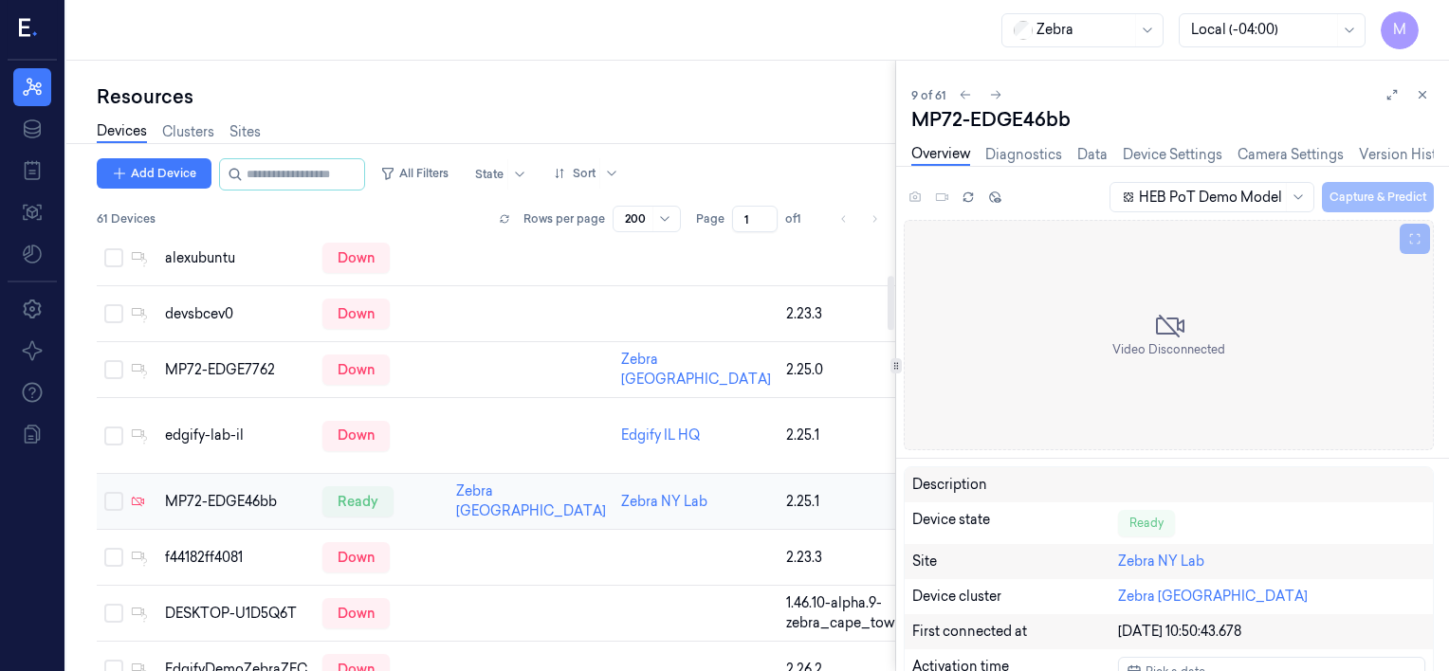
scroll to position [295, 0]
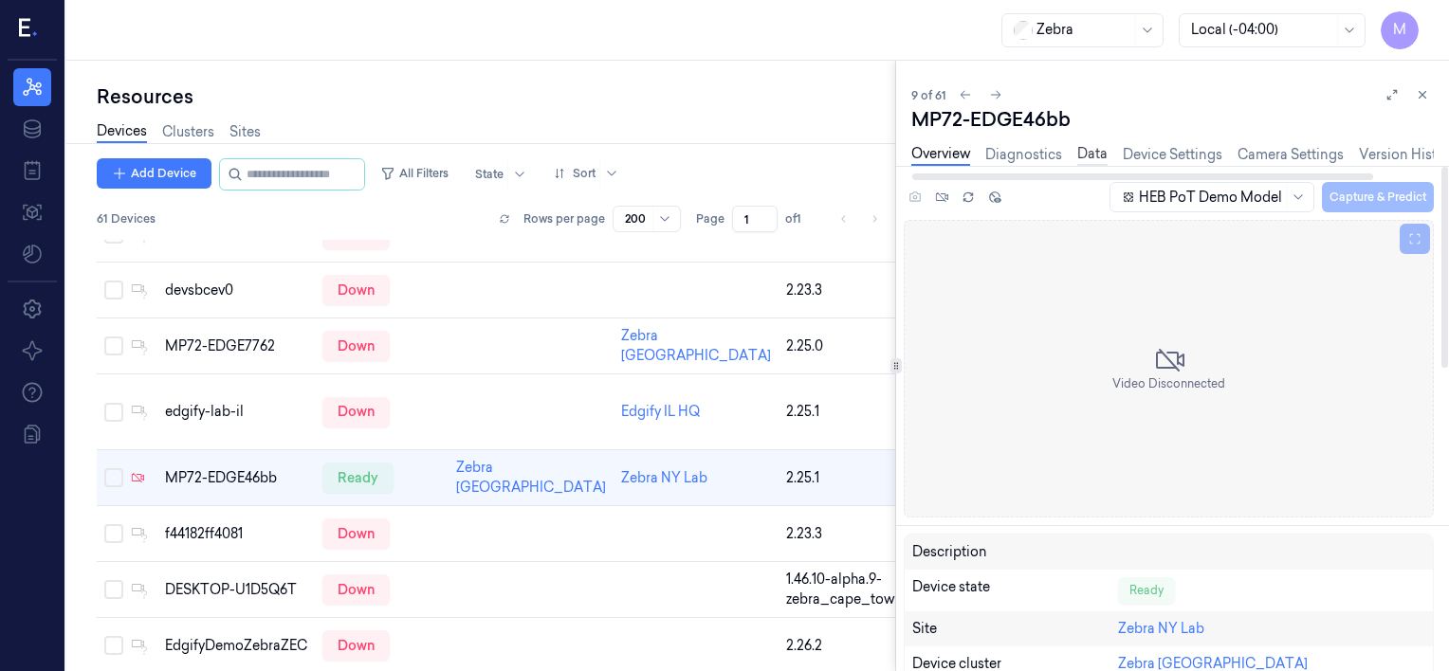
click at [1092, 155] on link "Data" at bounding box center [1092, 155] width 30 height 22
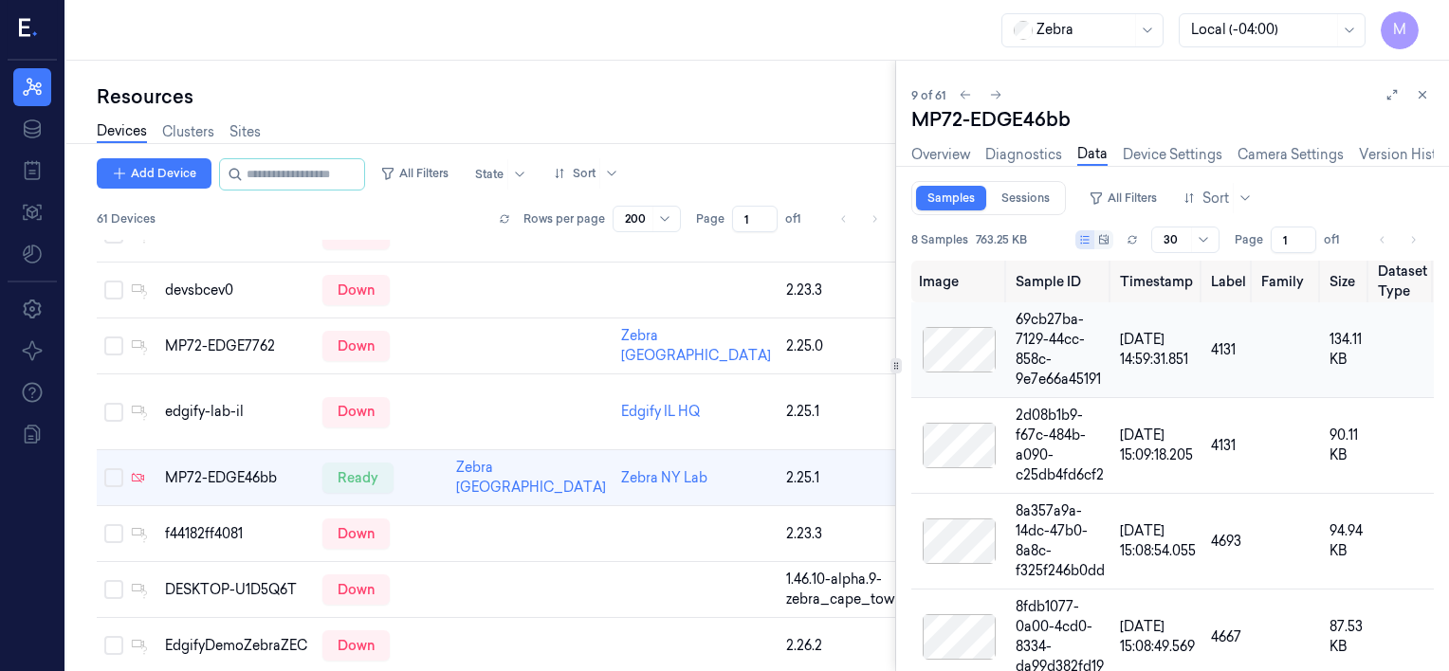
click at [956, 353] on div at bounding box center [959, 350] width 81 height 46
click at [963, 353] on div at bounding box center [959, 350] width 81 height 46
drag, startPoint x: 963, startPoint y: 353, endPoint x: 1136, endPoint y: 82, distance: 320.6
click at [1136, 82] on div "9 of 61 MP72-EDGE46bb Overview Diagnostics Data Device Settings Camera Settings…" at bounding box center [1172, 366] width 553 height 611
click at [1388, 95] on icon at bounding box center [1391, 94] width 13 height 13
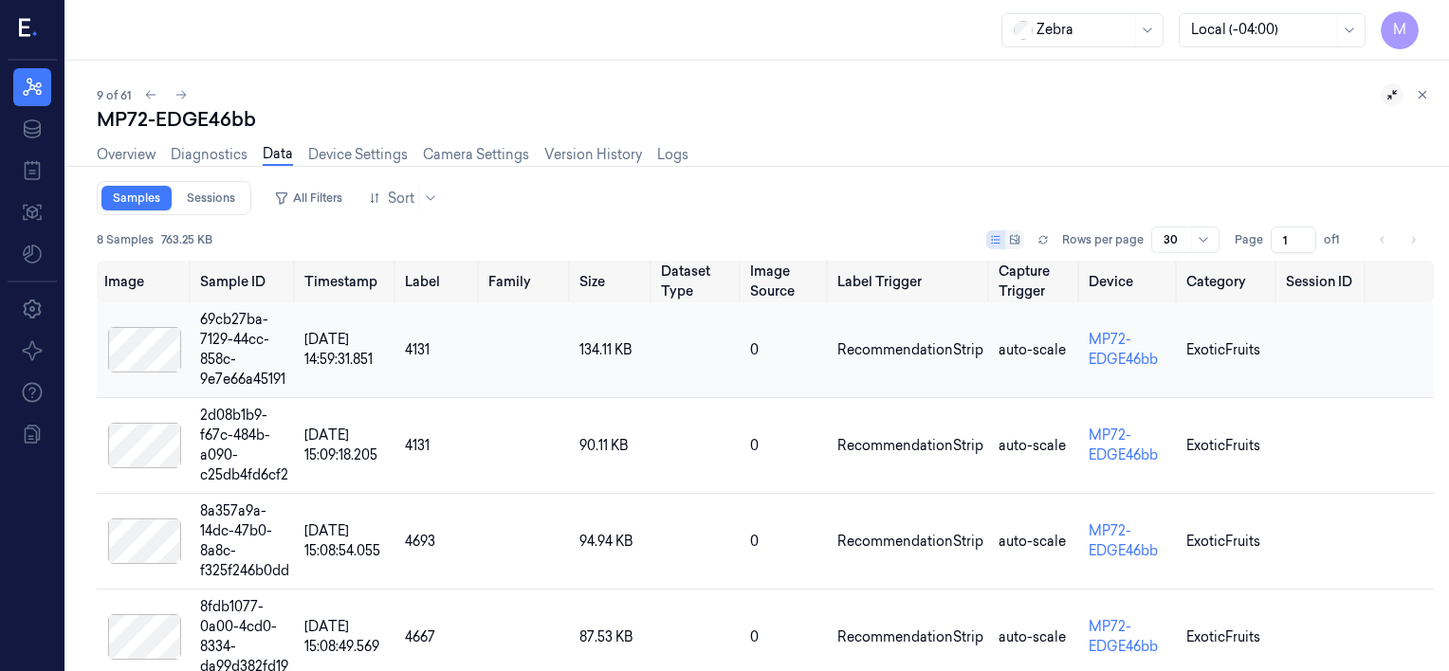
click at [159, 347] on div at bounding box center [144, 350] width 81 height 46
click at [147, 350] on div at bounding box center [144, 350] width 81 height 46
click at [36, 135] on icon at bounding box center [32, 129] width 23 height 23
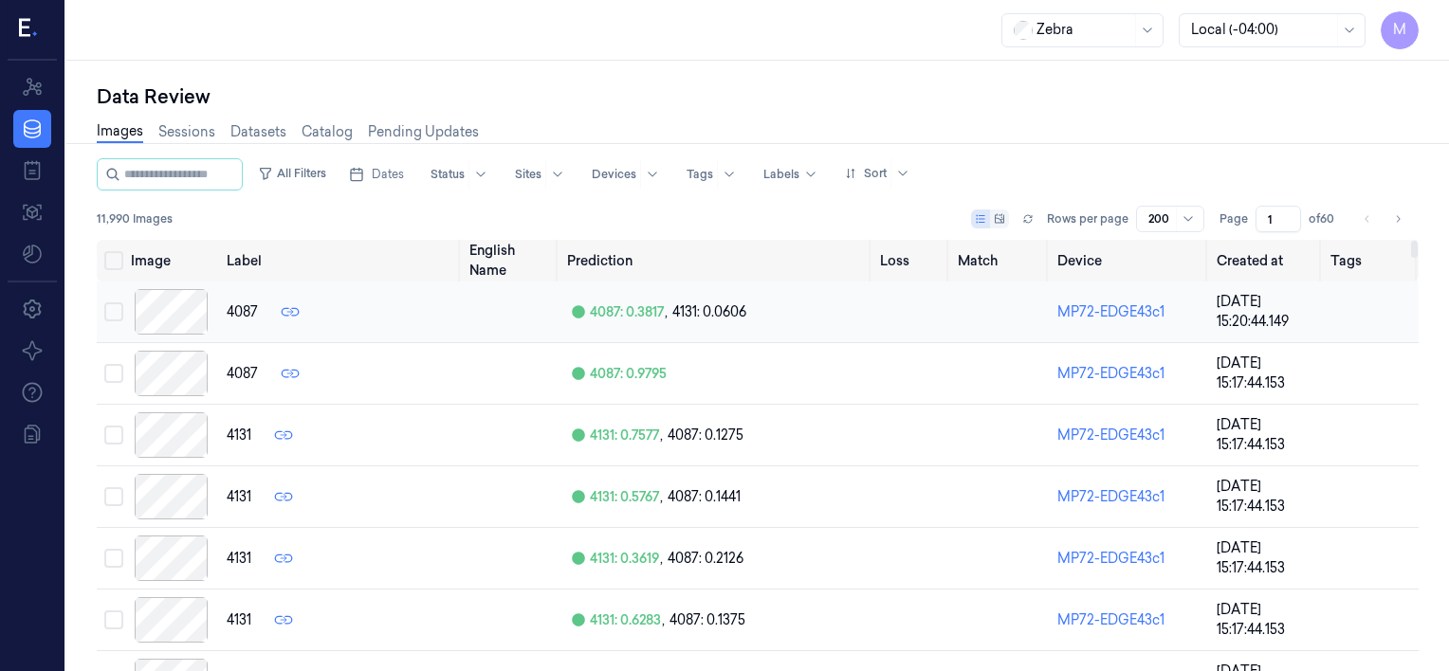
click at [174, 304] on div at bounding box center [171, 312] width 81 height 46
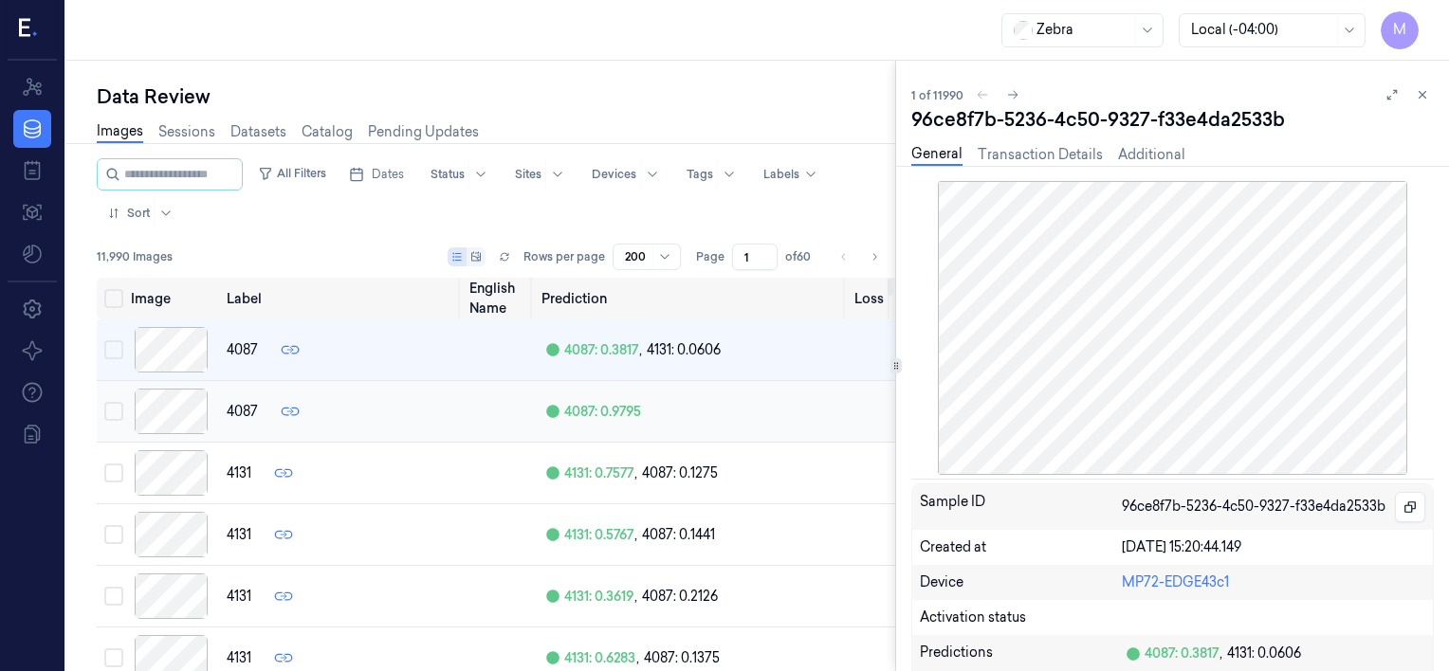
click at [180, 403] on div at bounding box center [171, 412] width 81 height 46
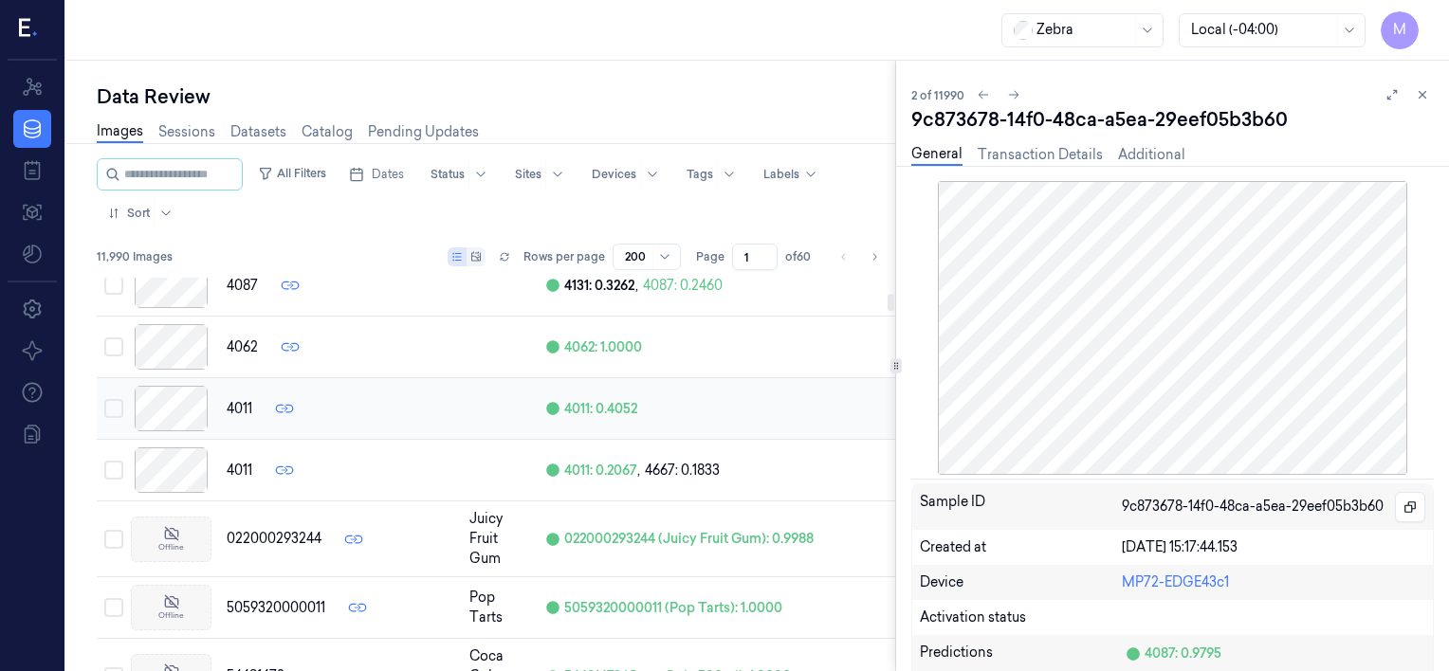
click at [165, 410] on div at bounding box center [171, 409] width 81 height 46
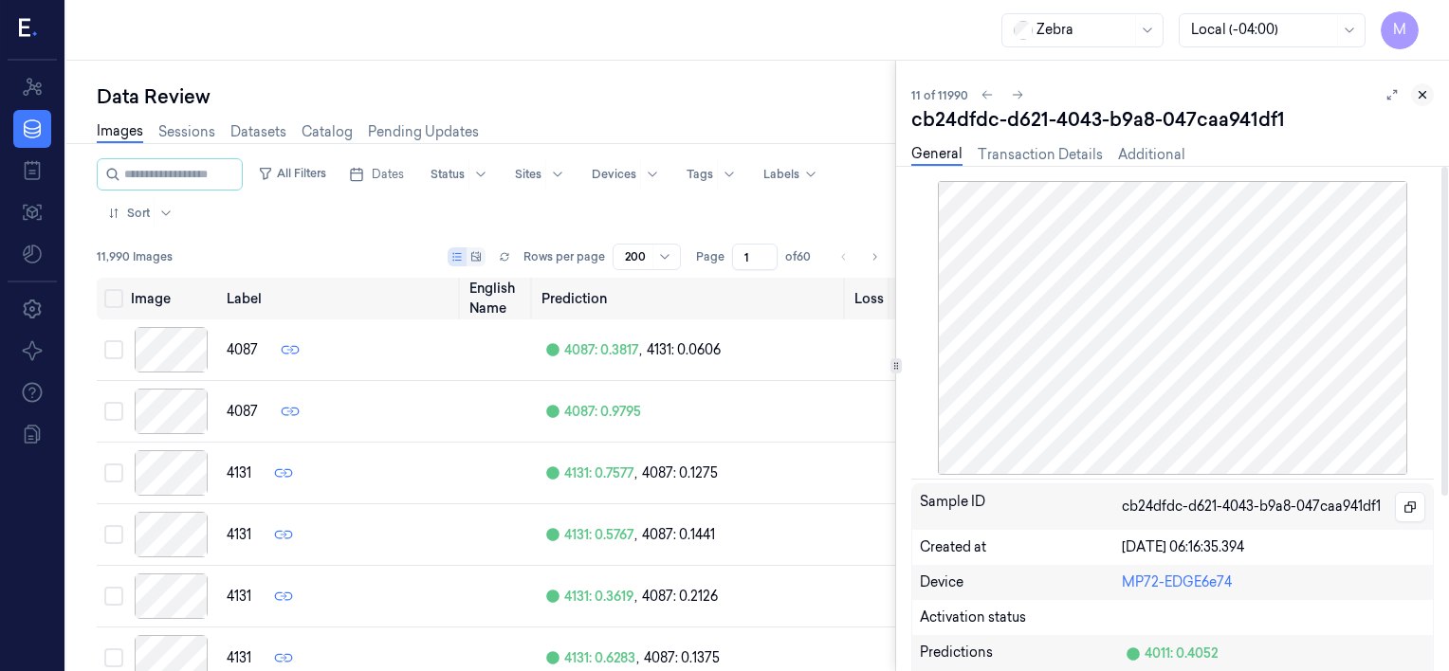
click at [1423, 97] on icon at bounding box center [1422, 95] width 7 height 7
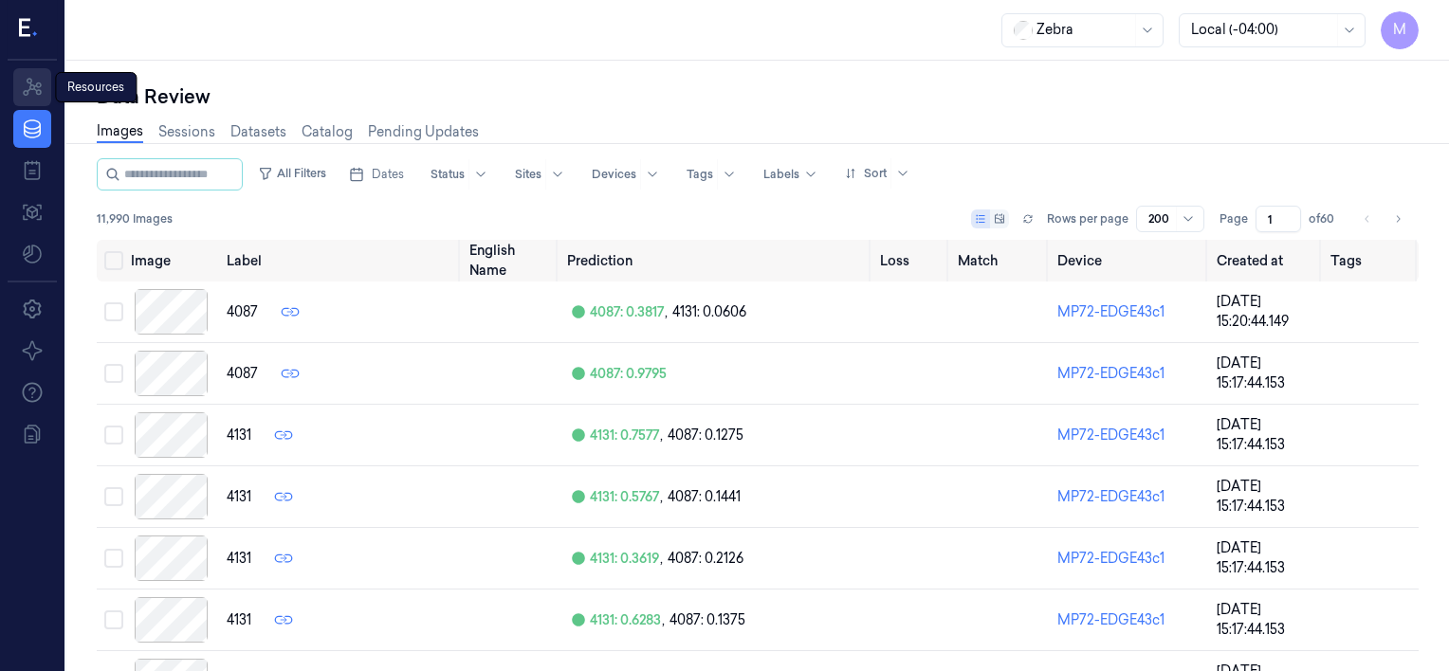
click at [28, 90] on icon at bounding box center [32, 87] width 19 height 18
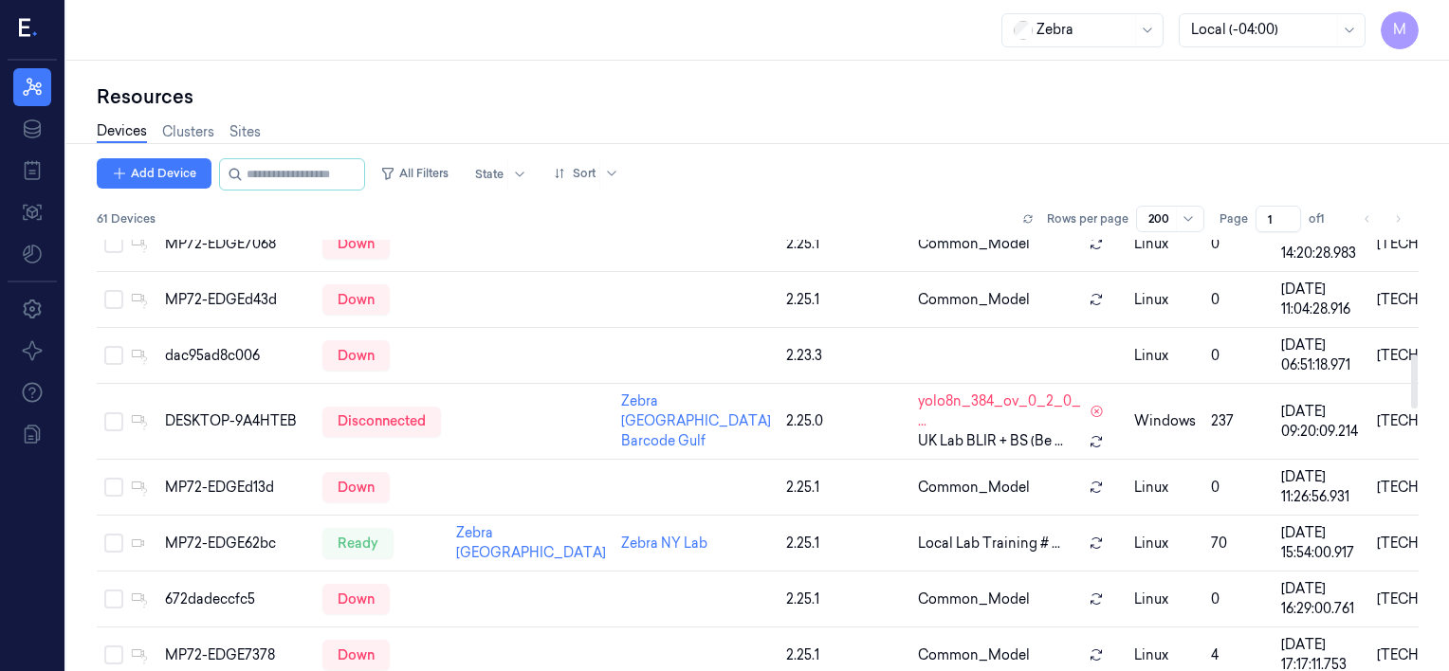
scroll to position [921, 0]
click at [258, 533] on div "MP72-EDGE62bc" at bounding box center [236, 543] width 142 height 20
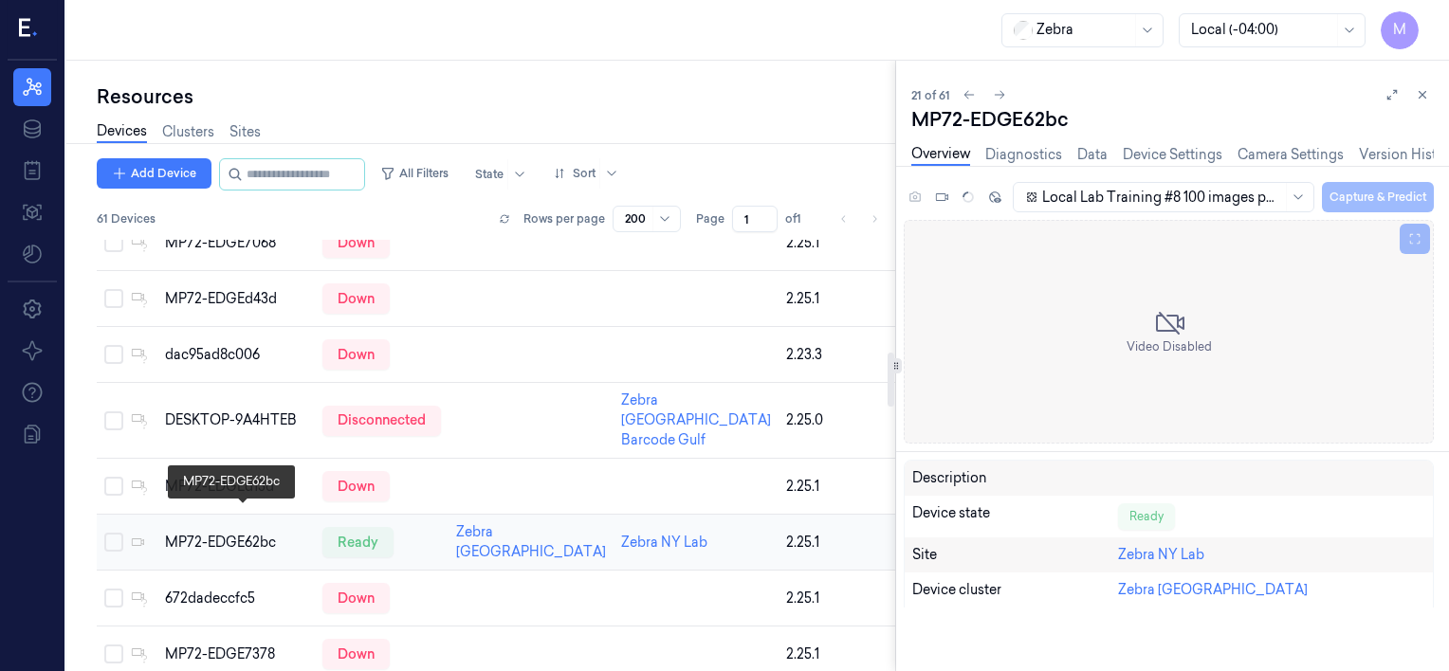
scroll to position [963, 0]
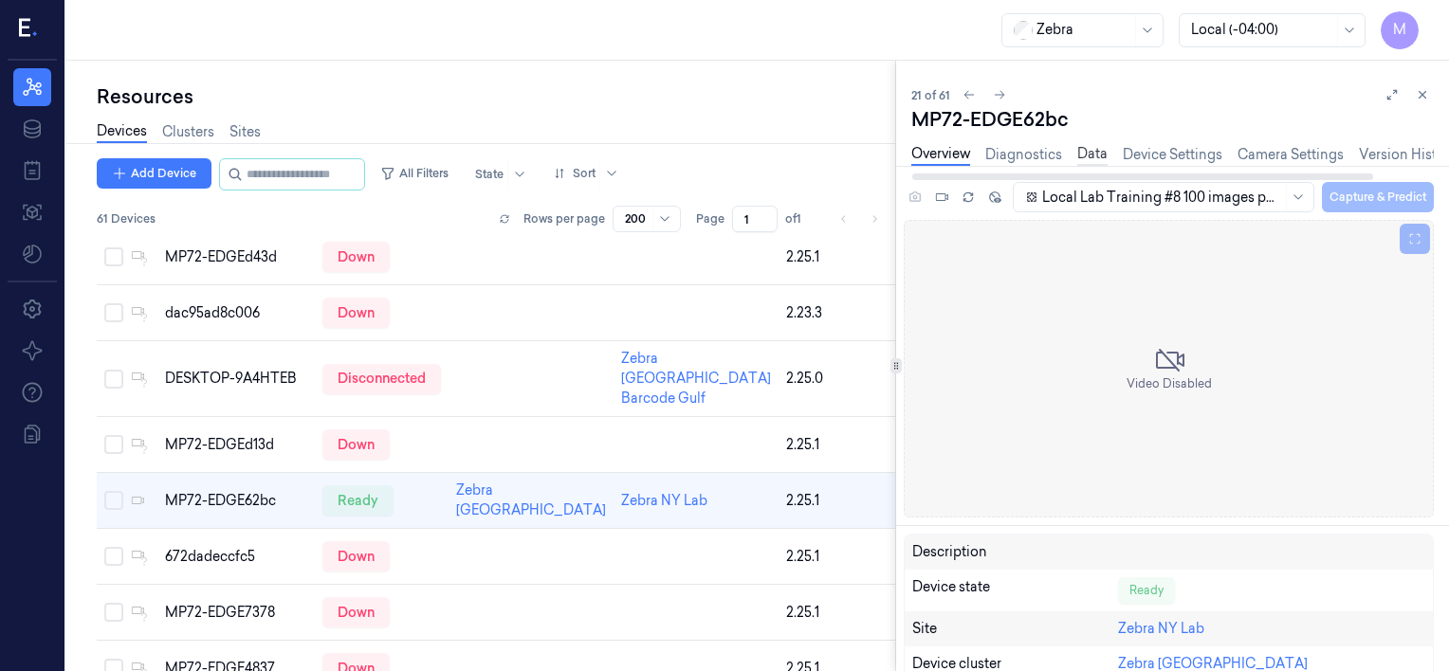
click at [1092, 148] on link "Data" at bounding box center [1092, 155] width 30 height 22
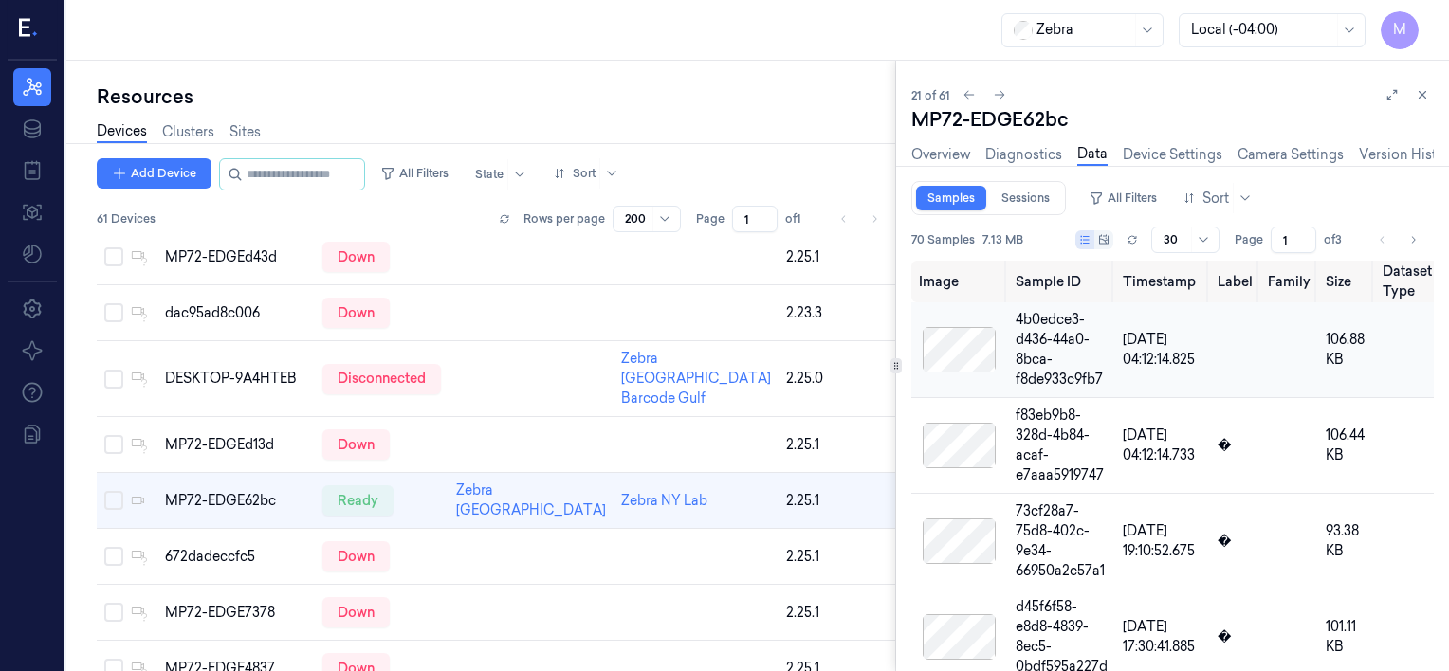
click at [955, 344] on div at bounding box center [959, 350] width 81 height 46
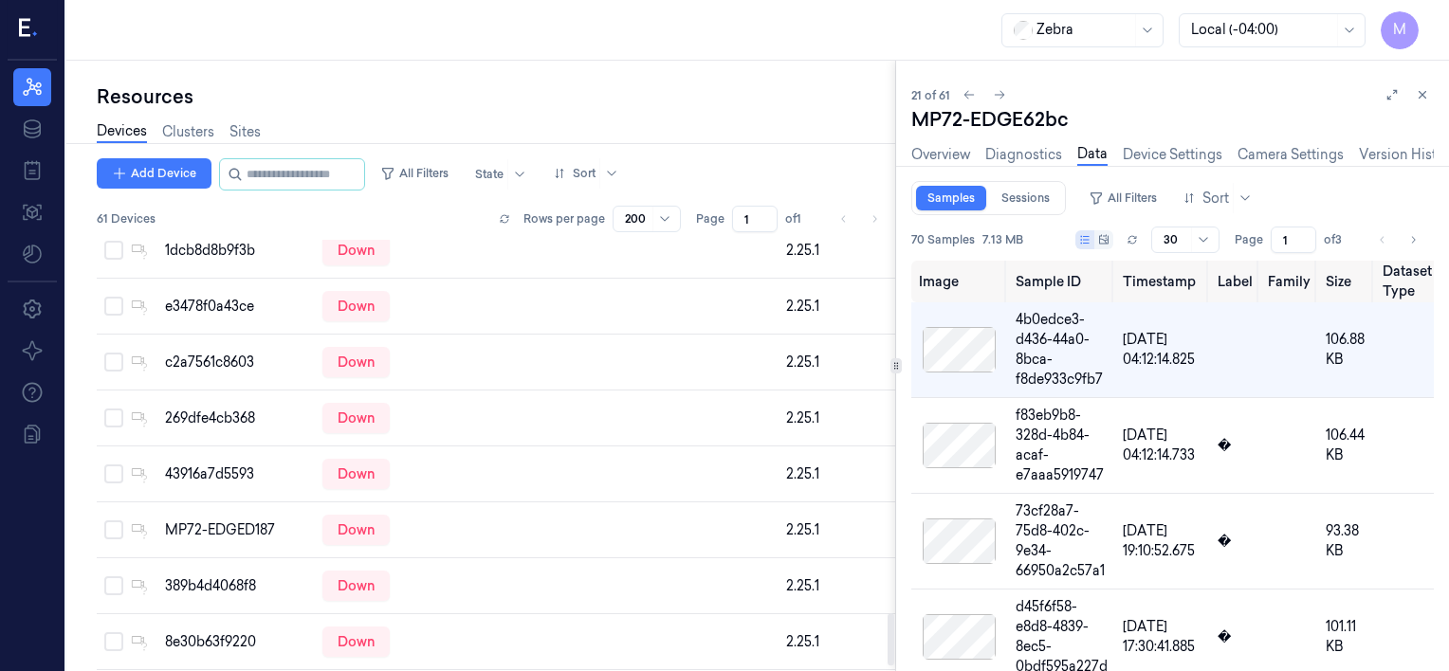
scroll to position [3128, 0]
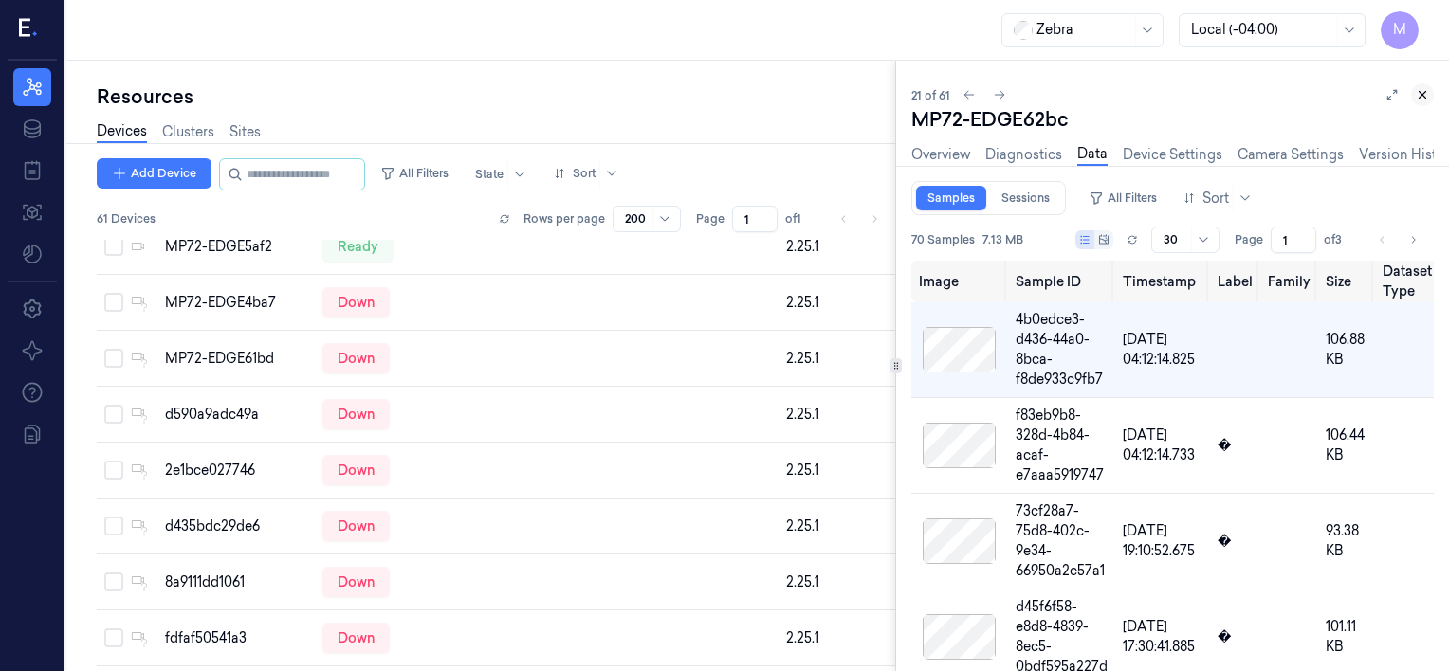
click at [1415, 90] on icon at bounding box center [1421, 94] width 13 height 13
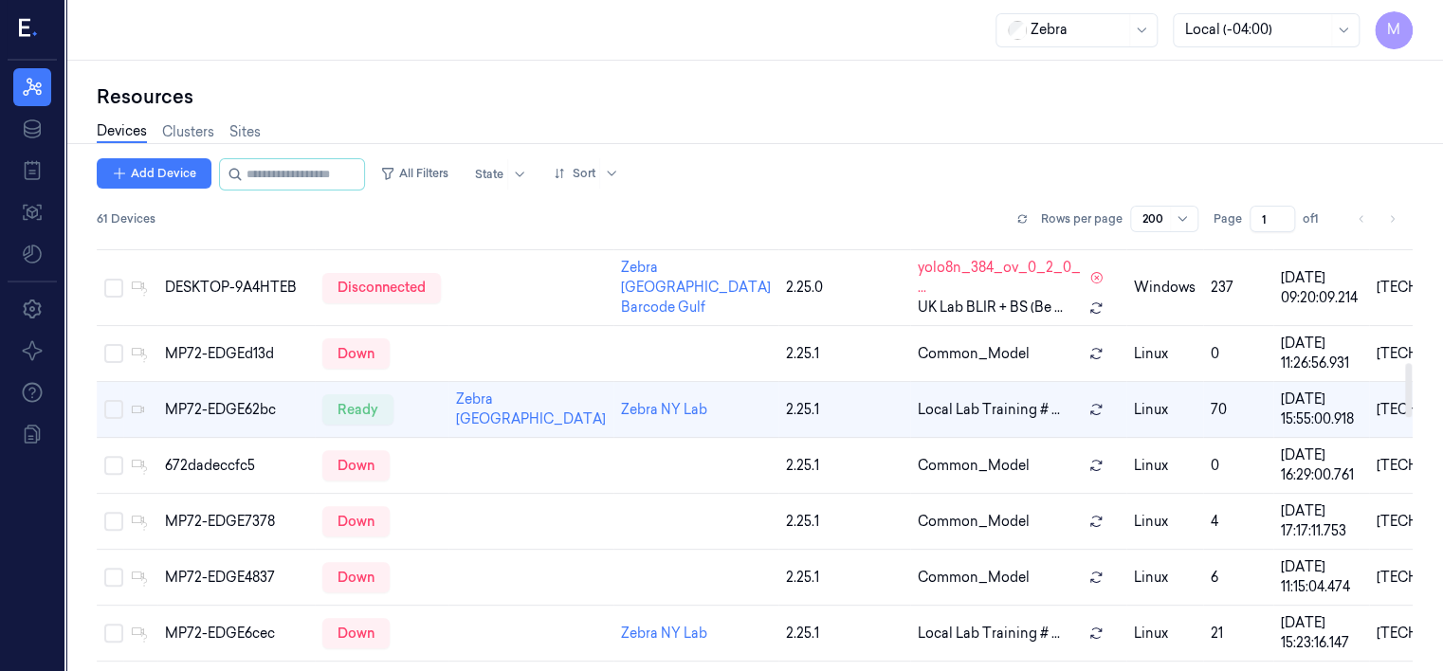
scroll to position [984, 0]
